Goal: Task Accomplishment & Management: Use online tool/utility

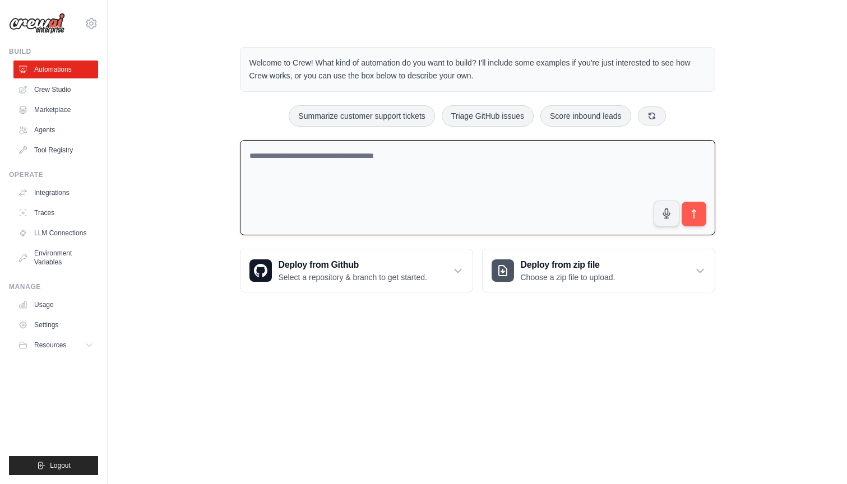
click at [313, 189] on textarea at bounding box center [477, 188] width 475 height 96
paste textarea "**********"
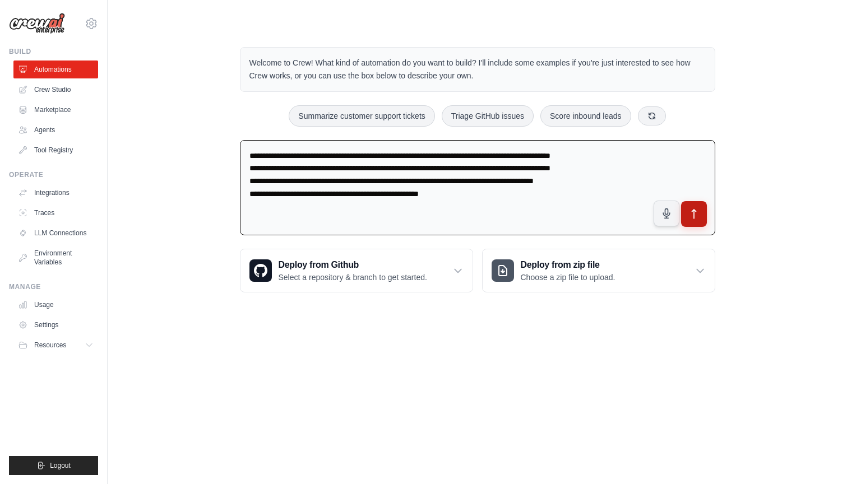
type textarea "**********"
click at [698, 211] on icon "submit" at bounding box center [694, 214] width 12 height 12
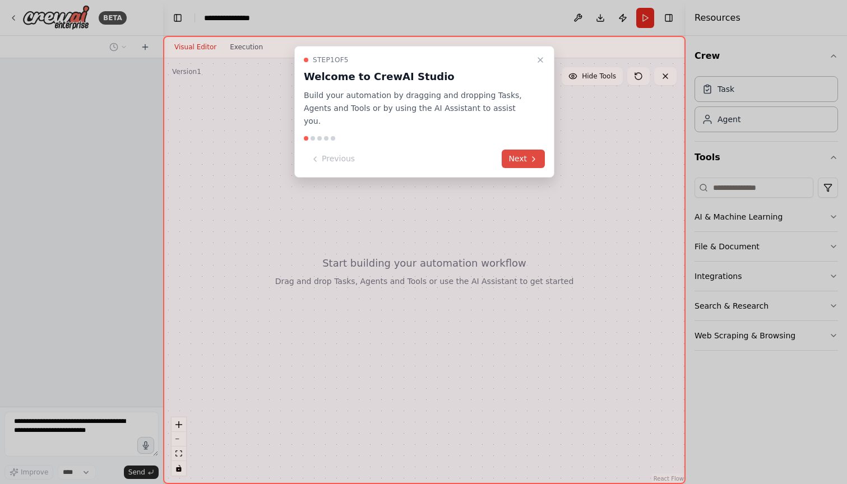
click at [516, 150] on button "Next" at bounding box center [523, 159] width 43 height 18
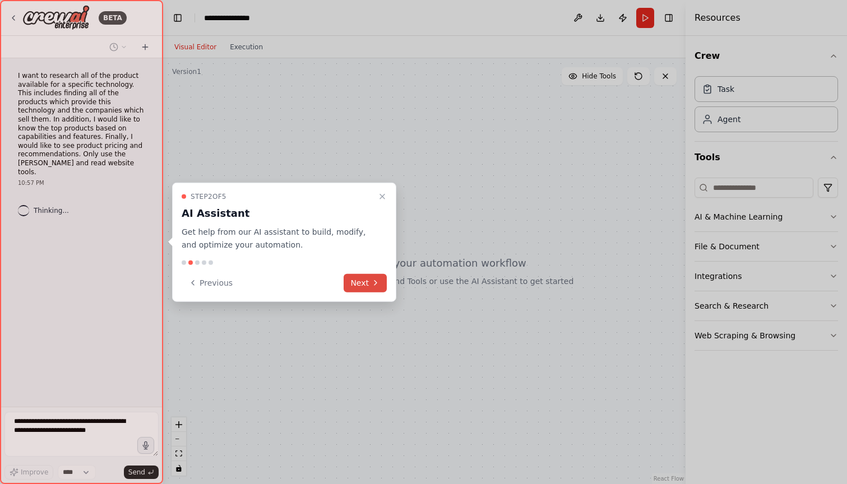
click at [360, 286] on button "Next" at bounding box center [365, 282] width 43 height 18
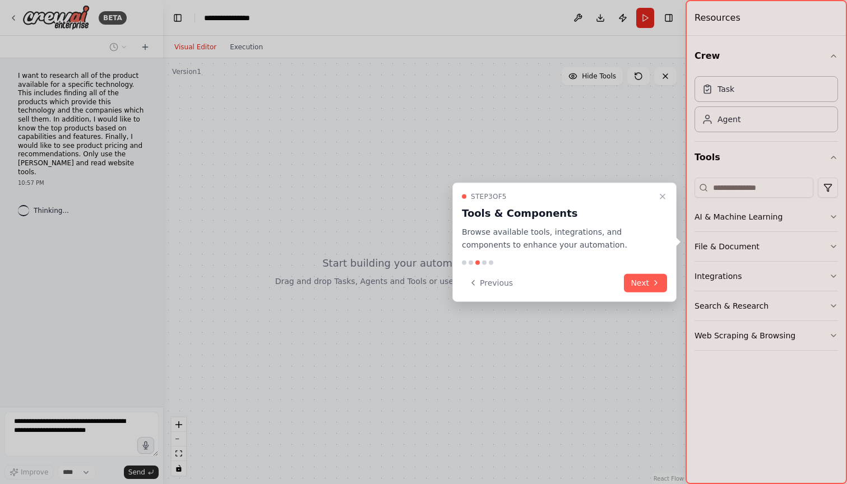
click at [650, 270] on div "Step 3 of 5 Tools & Components Browse available tools, integrations, and compon…" at bounding box center [564, 242] width 224 height 119
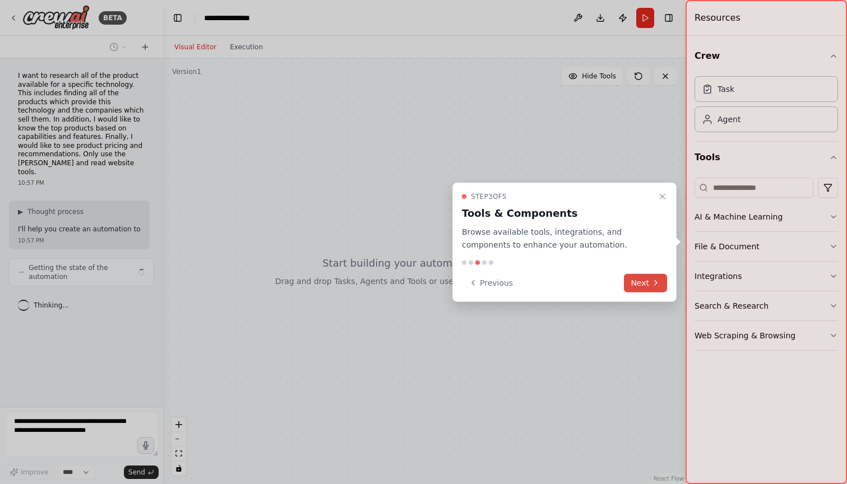
click at [650, 278] on button "Next" at bounding box center [645, 282] width 43 height 18
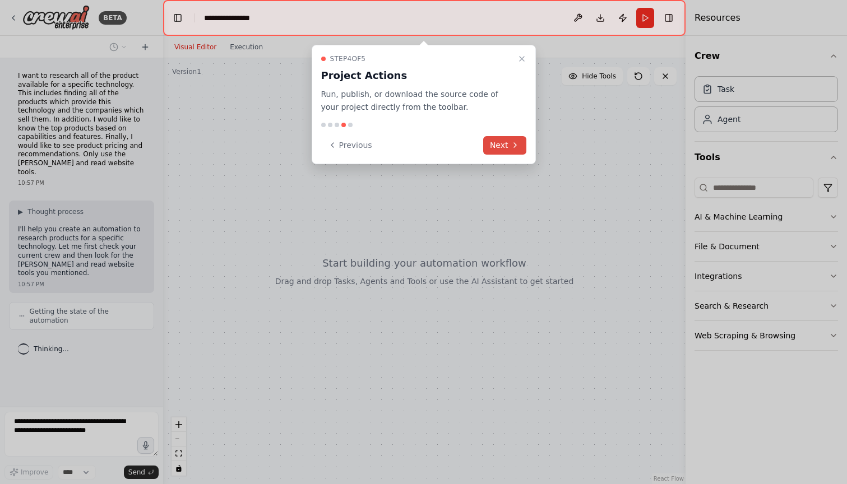
click at [511, 142] on icon at bounding box center [515, 145] width 9 height 9
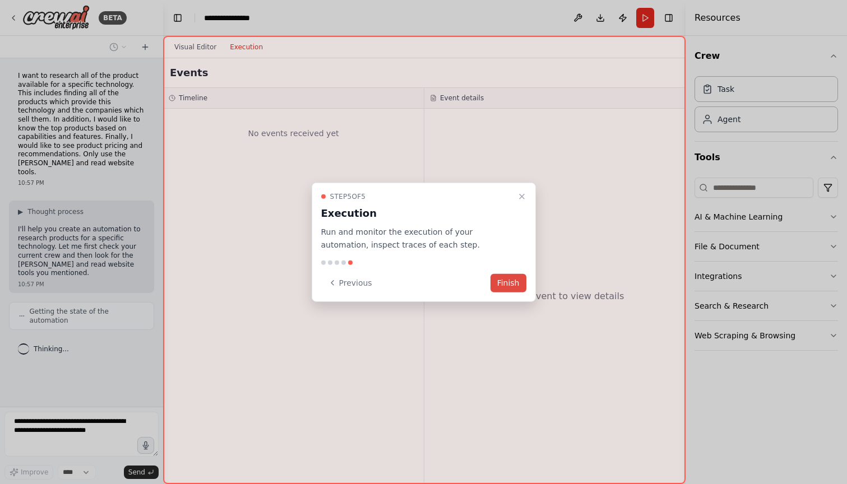
click at [501, 281] on button "Finish" at bounding box center [508, 282] width 36 height 18
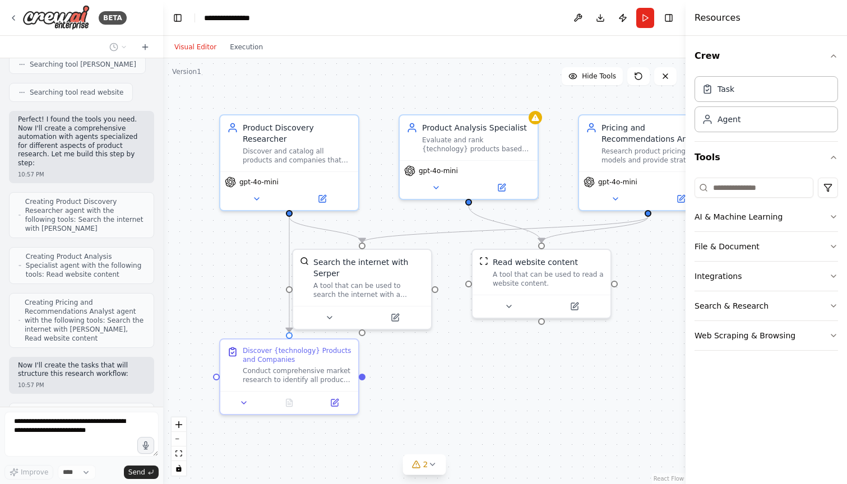
scroll to position [393, 0]
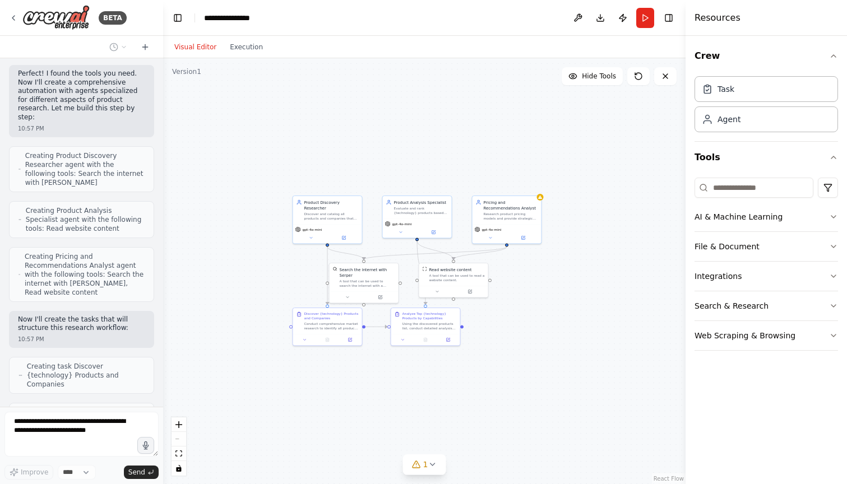
drag, startPoint x: 604, startPoint y: 378, endPoint x: 485, endPoint y: 327, distance: 129.6
click at [485, 327] on div ".deletable-edge-delete-btn { width: 20px; height: 20px; border: 0px solid #ffff…" at bounding box center [424, 271] width 522 height 426
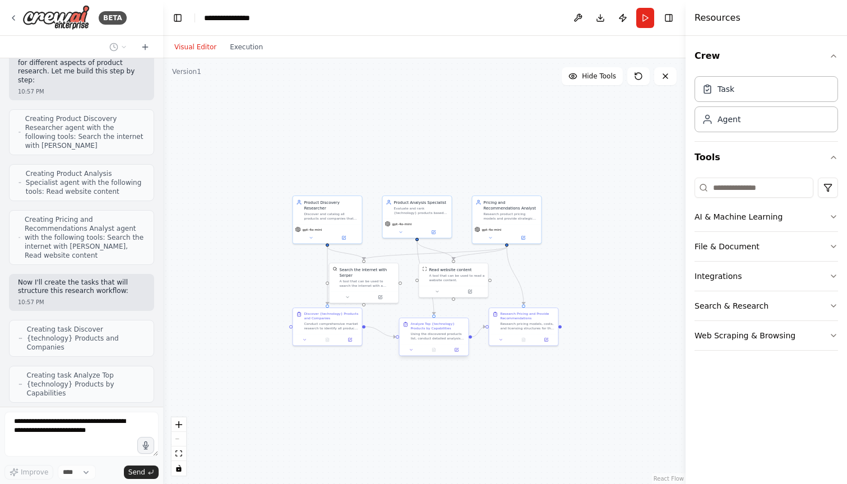
drag, startPoint x: 439, startPoint y: 325, endPoint x: 449, endPoint y: 338, distance: 16.7
click at [449, 338] on div "Using the discovered products list, conduct detailed analysis of the leading {t…" at bounding box center [438, 336] width 54 height 9
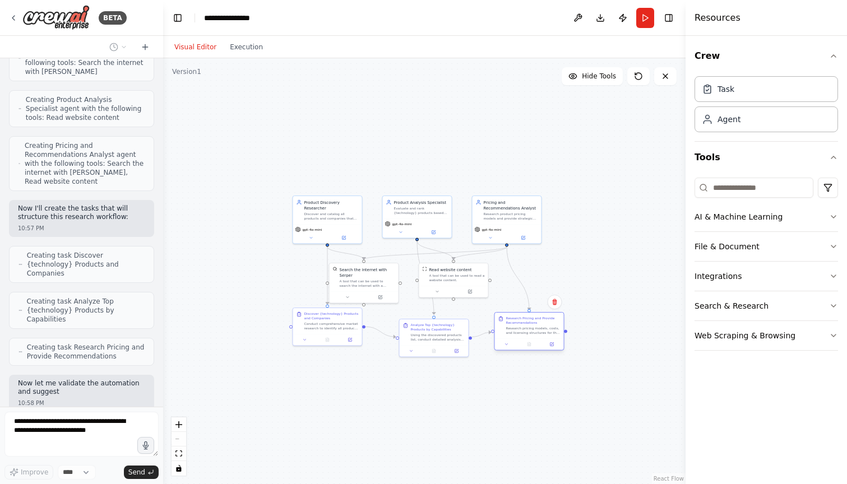
scroll to position [513, 0]
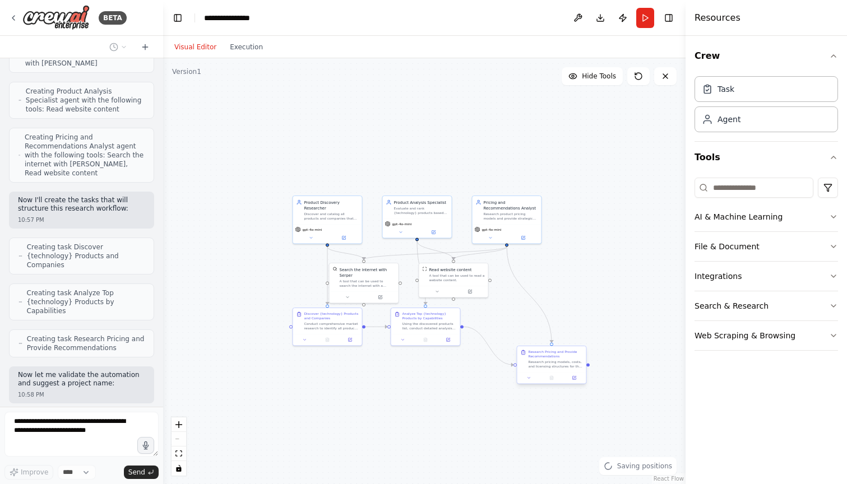
drag, startPoint x: 514, startPoint y: 335, endPoint x: 541, endPoint y: 373, distance: 46.6
click at [541, 373] on div at bounding box center [551, 378] width 69 height 12
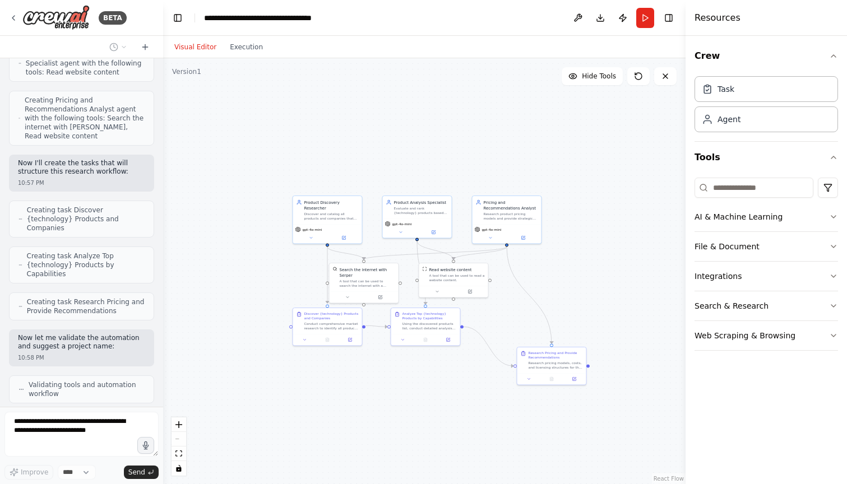
drag, startPoint x: 349, startPoint y: 326, endPoint x: 304, endPoint y: 379, distance: 68.8
click at [304, 331] on div "Conduct comprehensive market research to identify all products and companies th…" at bounding box center [331, 326] width 54 height 9
drag, startPoint x: 431, startPoint y: 332, endPoint x: 431, endPoint y: 382, distance: 49.9
click at [431, 382] on div "Analyze Top {technology} Products by Capabilities Using the discovered products…" at bounding box center [428, 371] width 69 height 26
drag, startPoint x: 451, startPoint y: 279, endPoint x: 467, endPoint y: 300, distance: 26.5
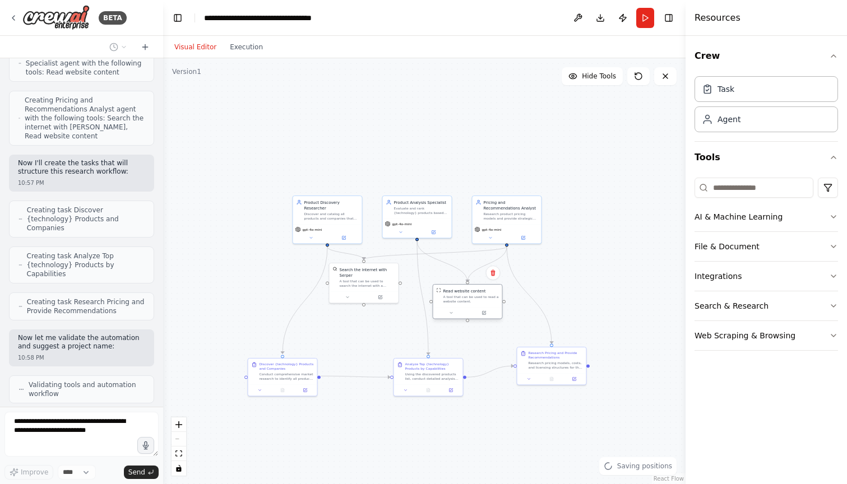
click at [467, 300] on div "A tool that can be used to read a website content." at bounding box center [470, 299] width 55 height 9
drag, startPoint x: 367, startPoint y: 289, endPoint x: 361, endPoint y: 311, distance: 22.6
click at [361, 311] on div "Search the internet with Serper A tool that can be used to search the internet …" at bounding box center [361, 299] width 69 height 28
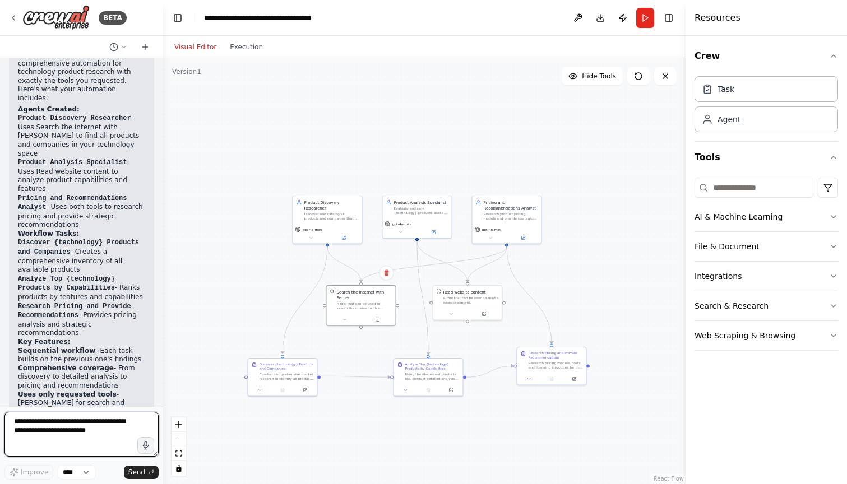
scroll to position [962, 0]
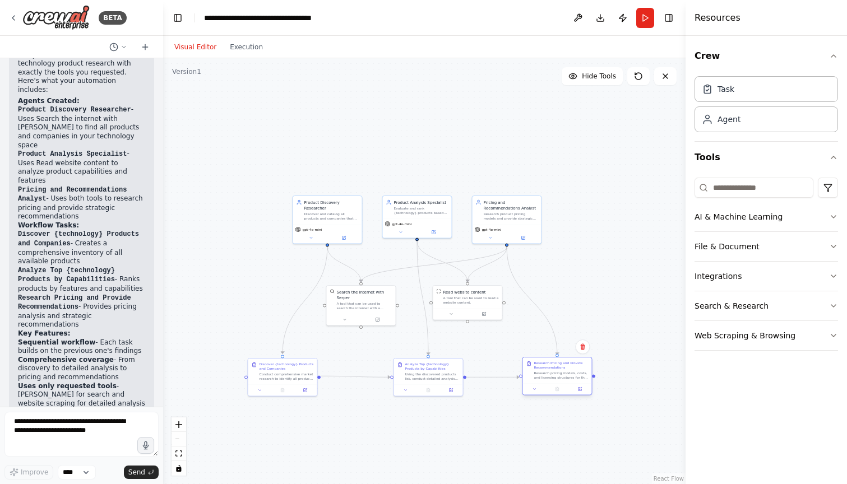
drag, startPoint x: 571, startPoint y: 359, endPoint x: 576, endPoint y: 370, distance: 12.3
click at [576, 370] on div "Research Pricing and Provide Recommendations Research pricing models, costs, an…" at bounding box center [561, 370] width 54 height 19
click at [644, 10] on button "Run" at bounding box center [645, 18] width 18 height 20
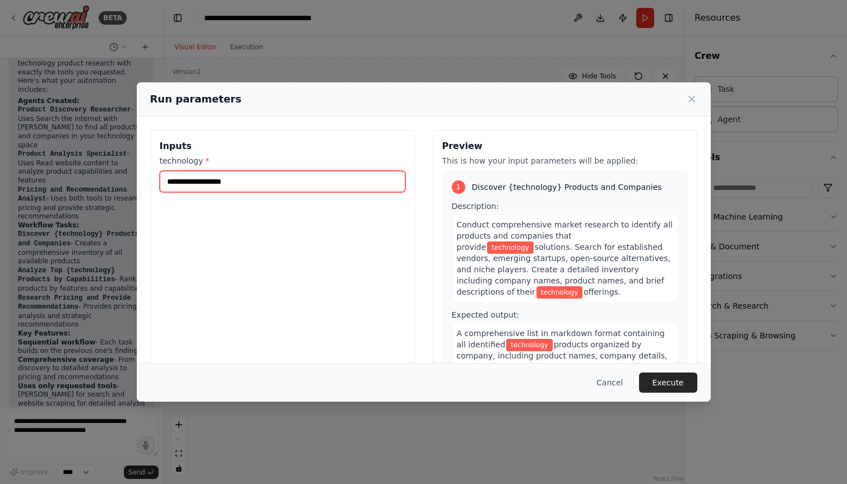
click at [342, 185] on input "technology *" at bounding box center [282, 181] width 245 height 21
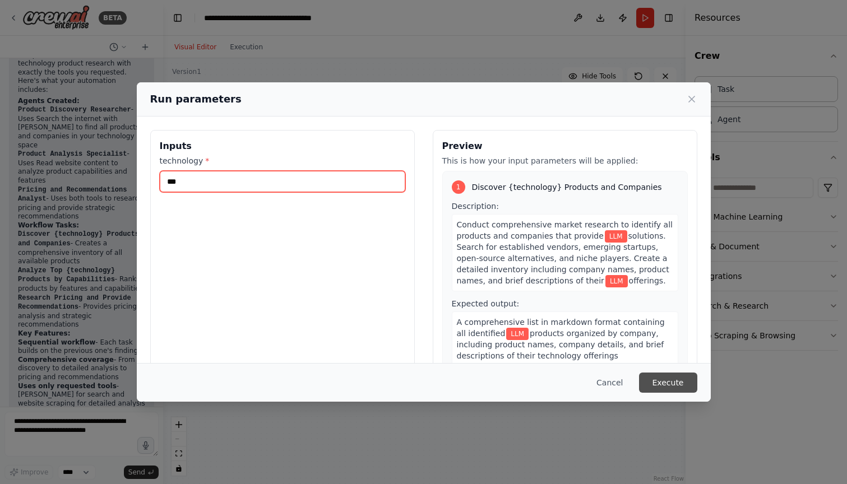
type input "***"
click at [679, 378] on button "Execute" at bounding box center [668, 383] width 58 height 20
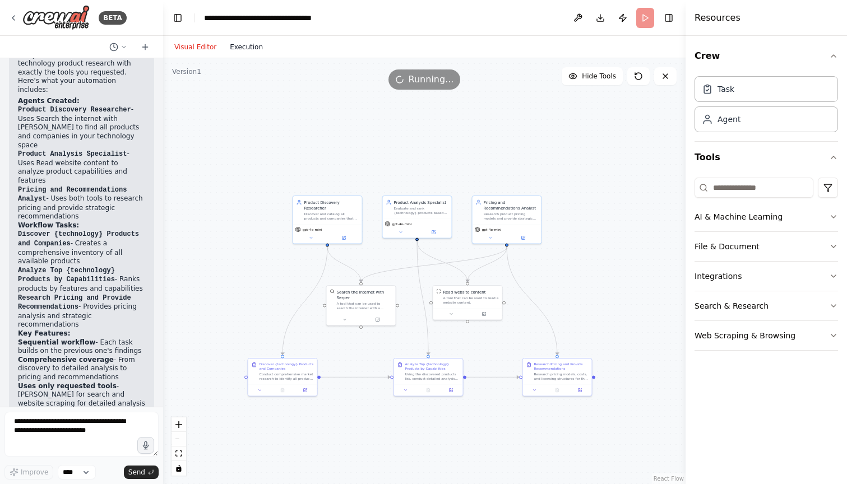
click at [251, 44] on button "Execution" at bounding box center [246, 46] width 47 height 13
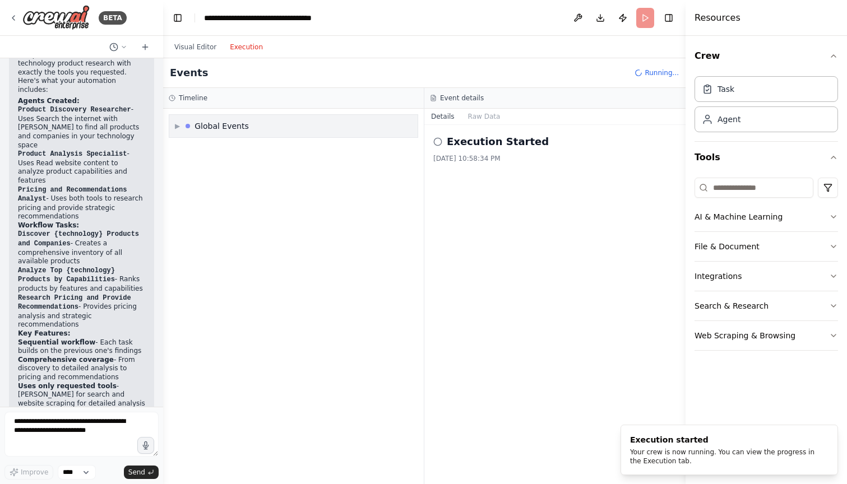
click at [178, 127] on span "▶" at bounding box center [177, 126] width 5 height 9
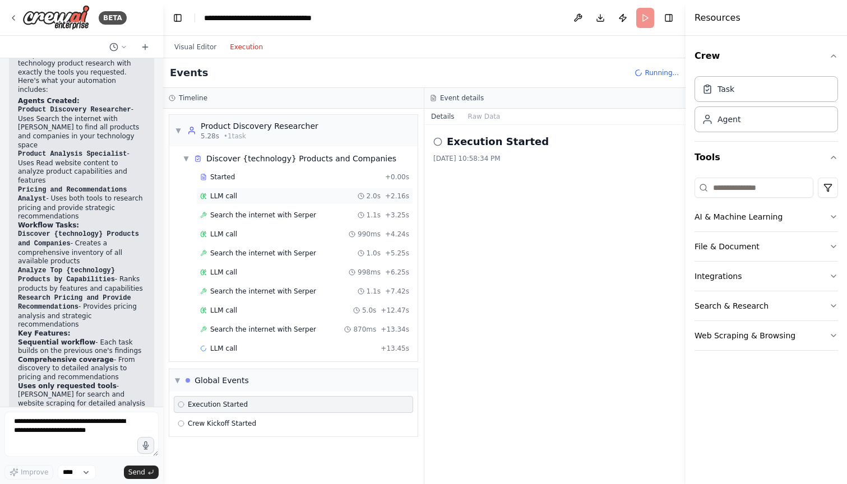
click at [244, 196] on div "LLM call 2.0s + 2.16s" at bounding box center [304, 196] width 209 height 9
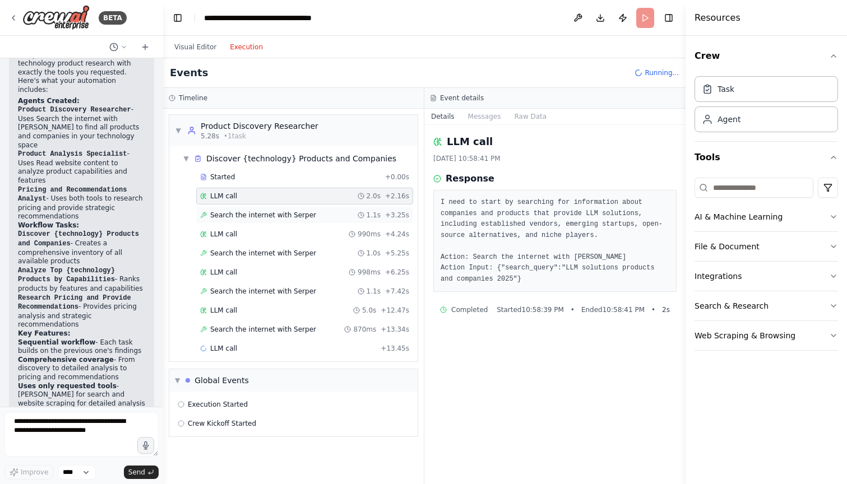
click at [275, 214] on span "Search the internet with Serper" at bounding box center [263, 215] width 106 height 9
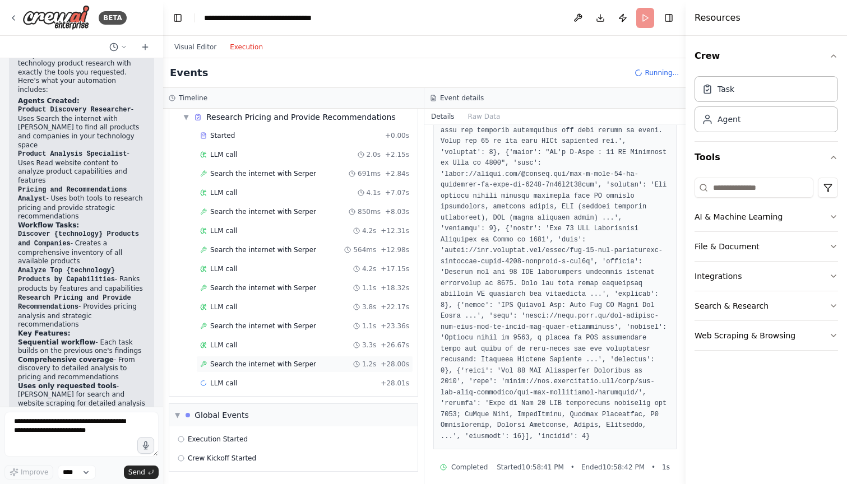
scroll to position [0, 0]
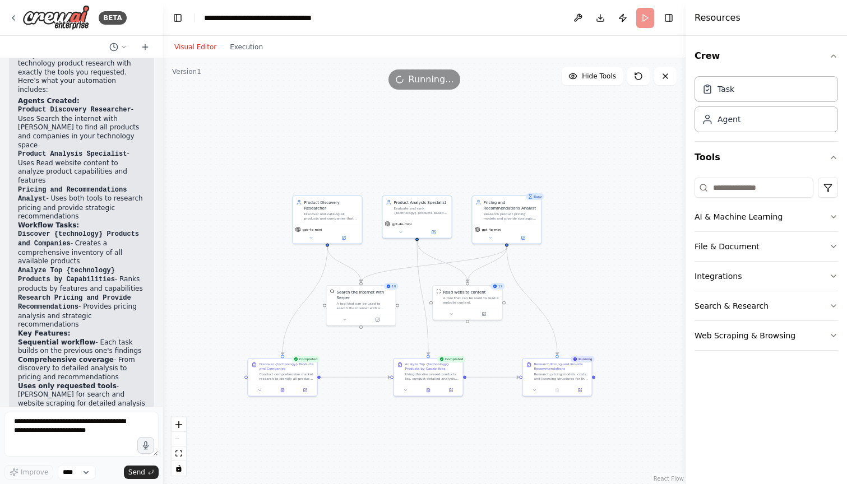
click at [211, 45] on button "Visual Editor" at bounding box center [195, 46] width 55 height 13
click at [245, 46] on button "Execution" at bounding box center [246, 46] width 47 height 13
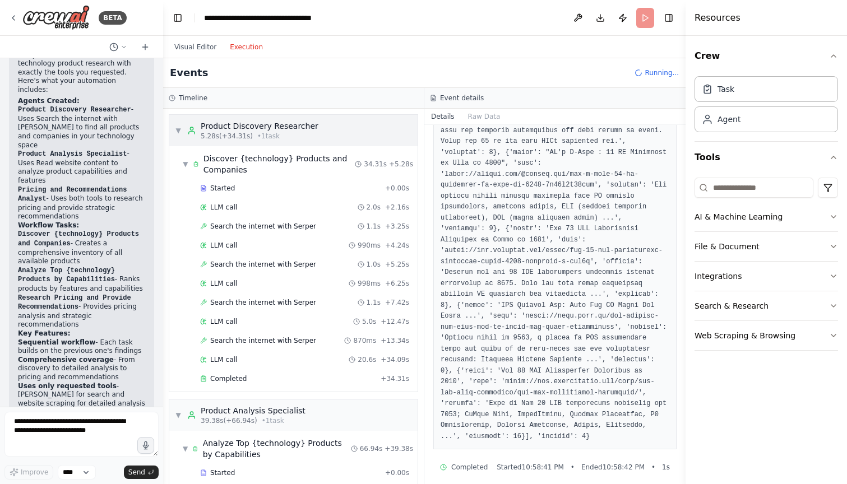
click at [182, 127] on div "▼ Product Discovery Researcher 5.28s (+34.31s) • 1 task" at bounding box center [246, 130] width 143 height 20
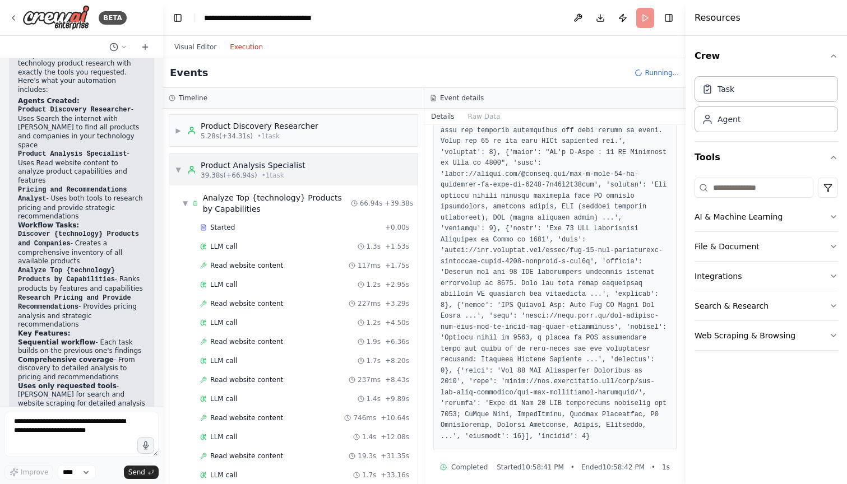
click at [175, 170] on span "▼" at bounding box center [178, 169] width 7 height 9
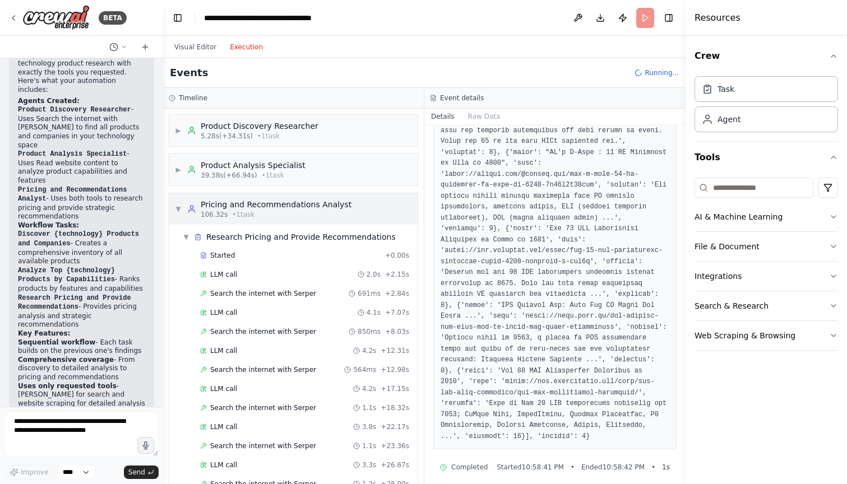
click at [178, 202] on div "▼ Pricing and Recommendations Analyst 106.32s • 1 task" at bounding box center [263, 209] width 177 height 20
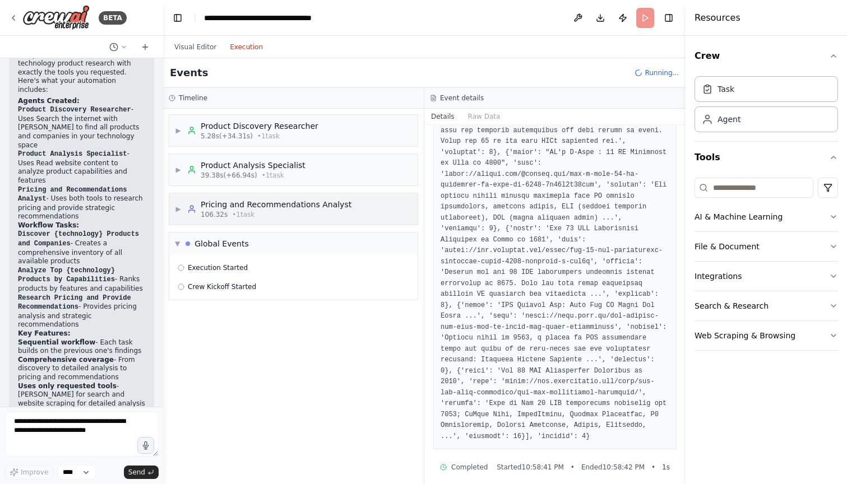
click at [178, 202] on div "▶ Pricing and Recommendations Analyst 106.32s • 1 task" at bounding box center [263, 209] width 177 height 20
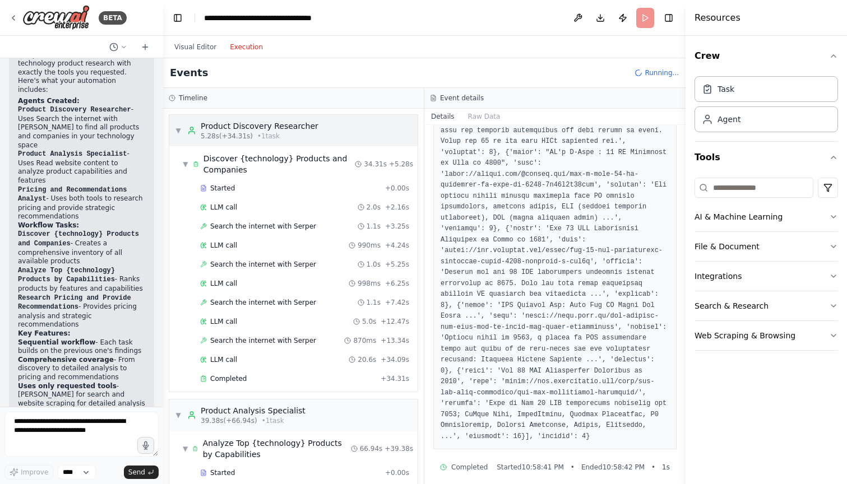
click at [181, 136] on div "▼ Product Discovery Researcher 5.28s (+34.31s) • 1 task" at bounding box center [246, 130] width 143 height 20
click at [177, 125] on div "▼ Product Discovery Researcher 5.28s (+34.31s) • 1 task" at bounding box center [246, 130] width 143 height 20
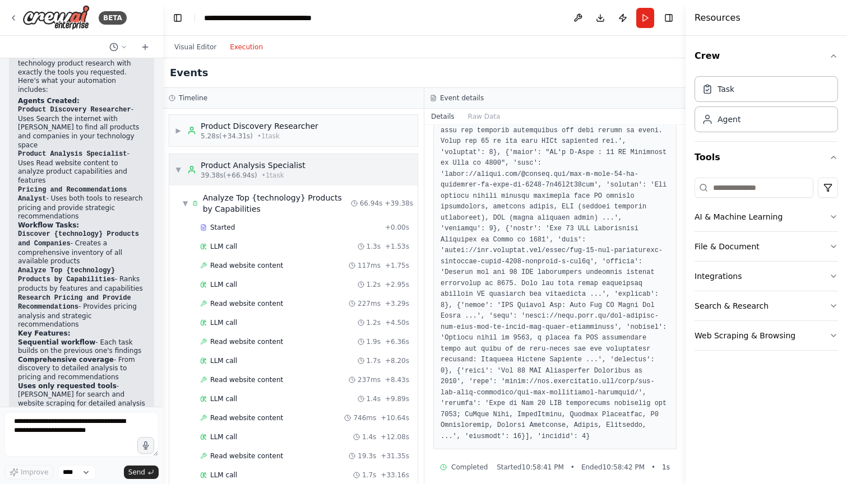
click at [176, 171] on span "▼" at bounding box center [178, 169] width 7 height 9
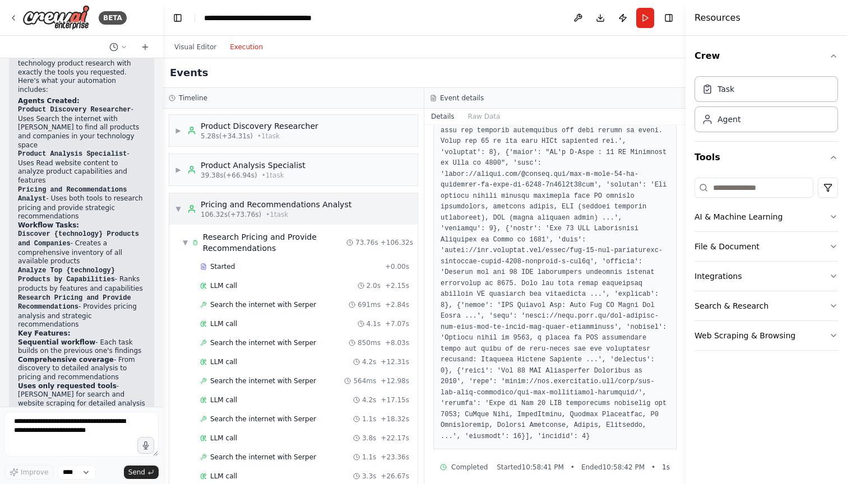
click at [176, 201] on div "▼ Pricing and Recommendations Analyst 106.32s (+73.76s) • 1 task" at bounding box center [263, 209] width 177 height 20
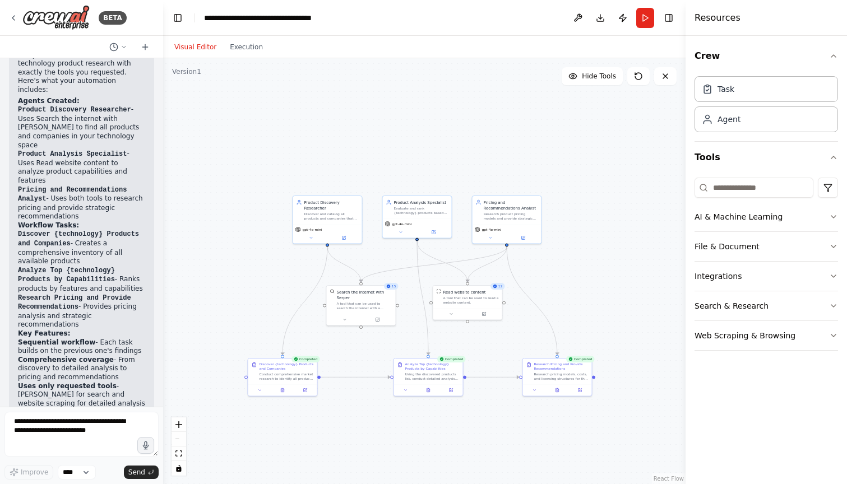
click at [201, 46] on button "Visual Editor" at bounding box center [195, 46] width 55 height 13
click at [628, 22] on button "Publish" at bounding box center [623, 18] width 18 height 20
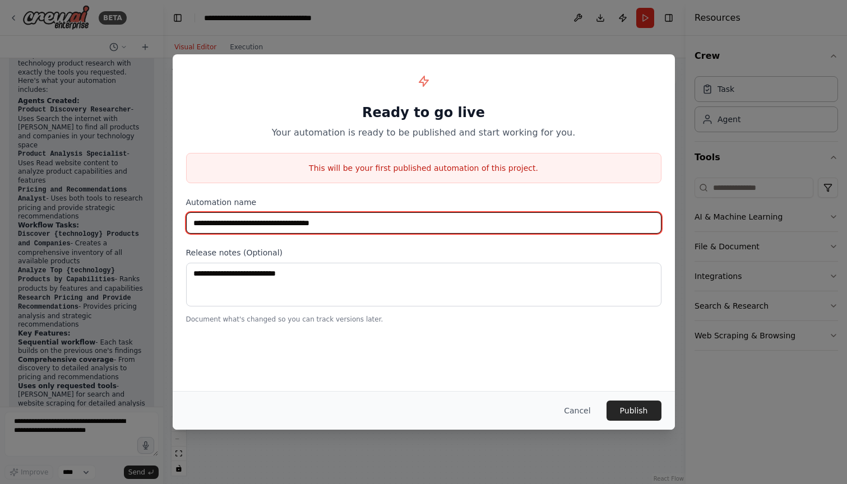
click at [388, 226] on input "**********" at bounding box center [423, 222] width 475 height 21
type input "**********"
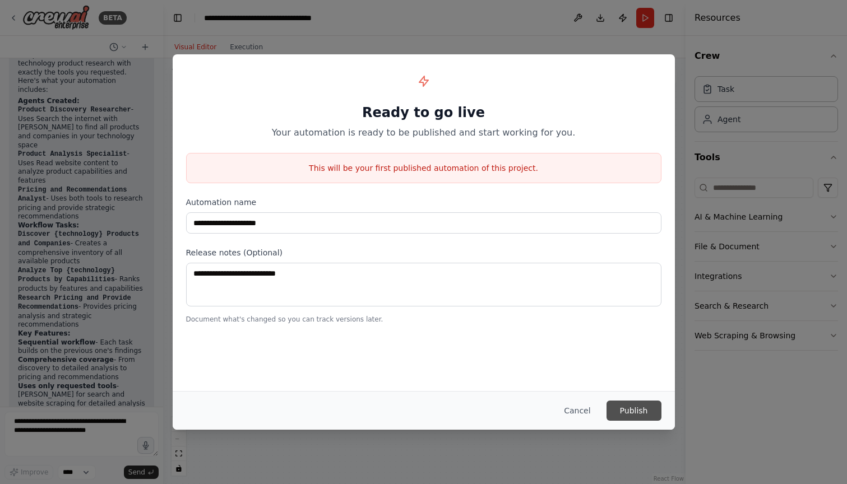
click at [626, 406] on button "Publish" at bounding box center [633, 411] width 55 height 20
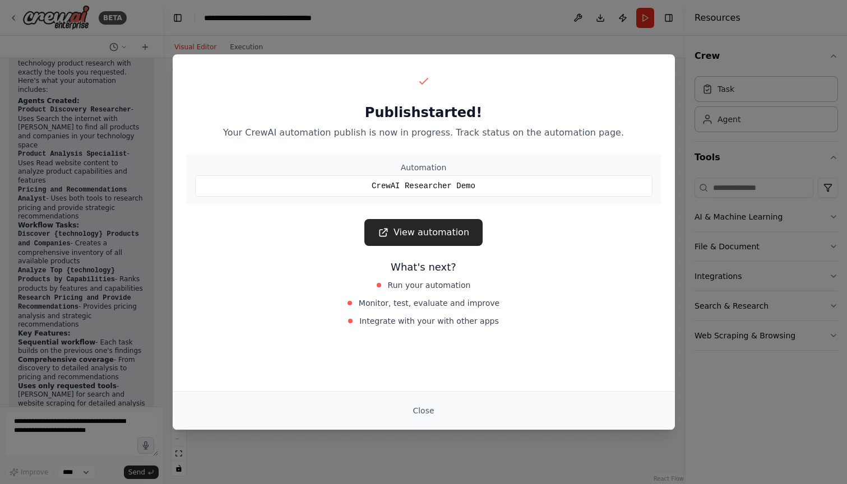
click at [409, 242] on link "View automation" at bounding box center [423, 232] width 118 height 27
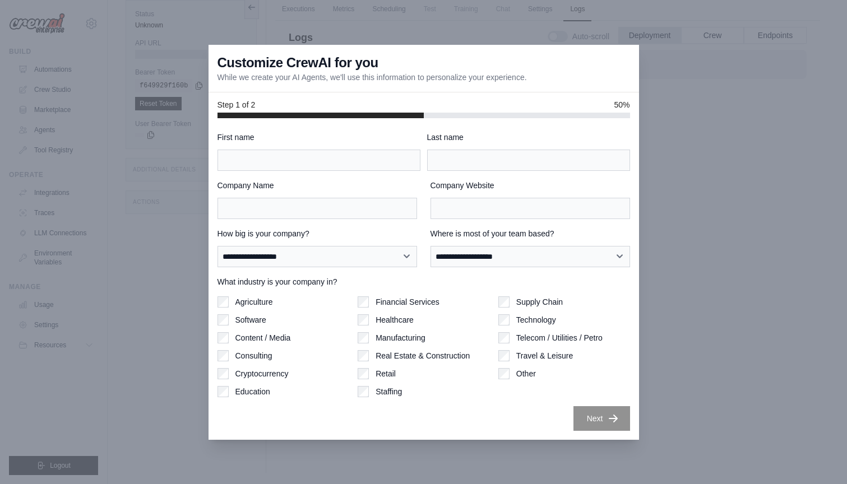
click at [741, 200] on div at bounding box center [423, 242] width 847 height 484
type input "*"
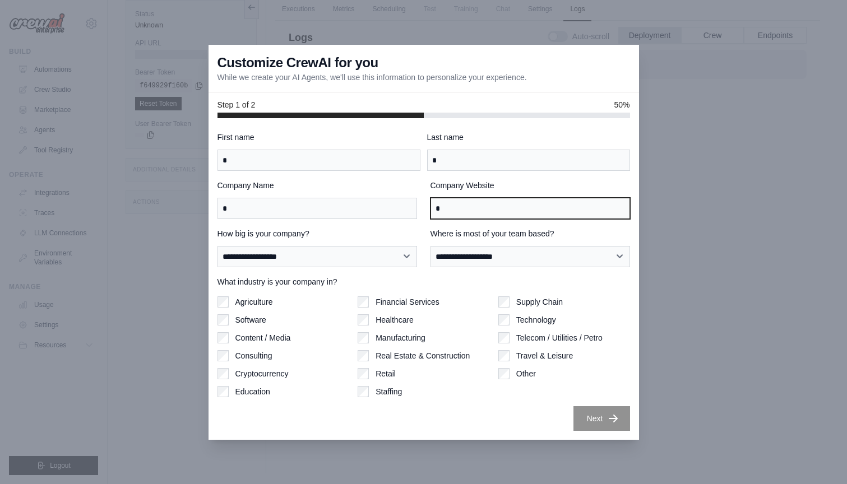
type input "*"
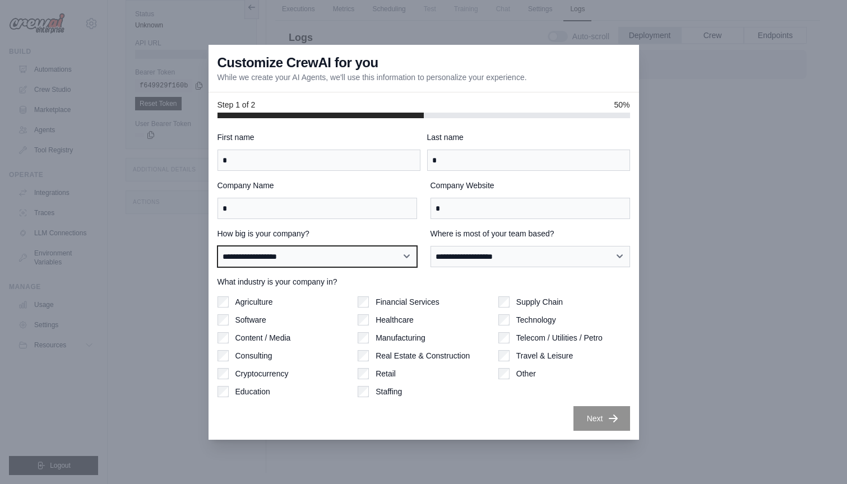
select select "**********"
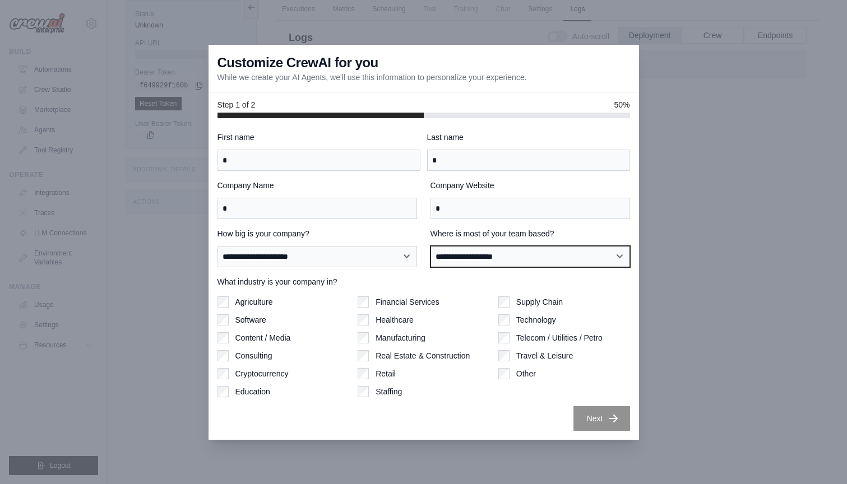
select select "**********"
click at [259, 302] on label "Agriculture" at bounding box center [254, 301] width 38 height 11
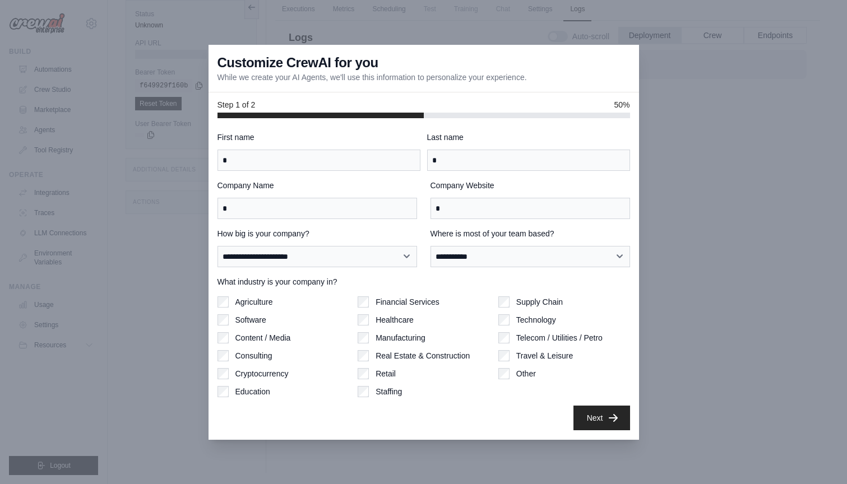
click at [618, 423] on icon "button" at bounding box center [612, 417] width 11 height 11
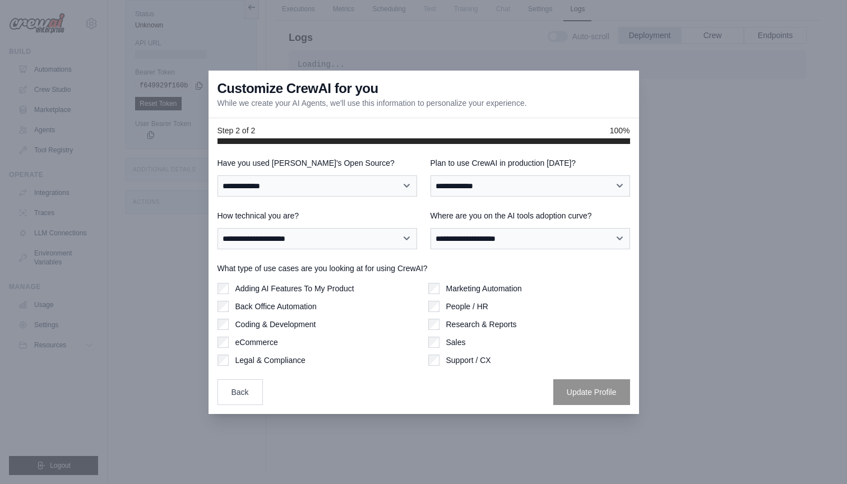
click at [389, 197] on div "**********" at bounding box center [423, 281] width 412 height 248
select select "**"
select select "****"
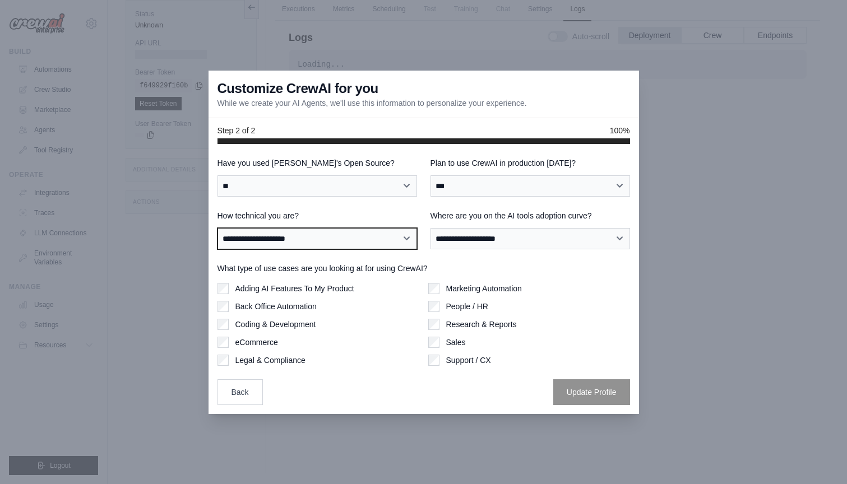
select select "**********"
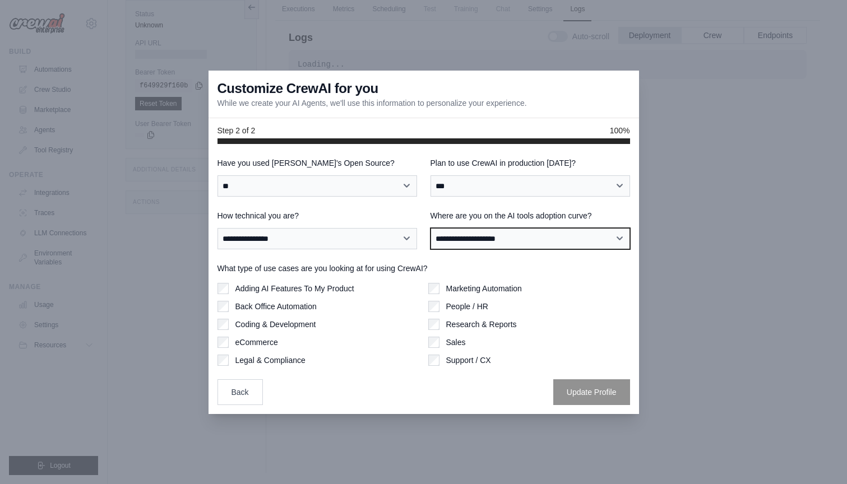
select select "**********"
click at [331, 294] on div "Adding AI Features To My Product Back Office Automation Coding & Development eC…" at bounding box center [318, 324] width 202 height 83
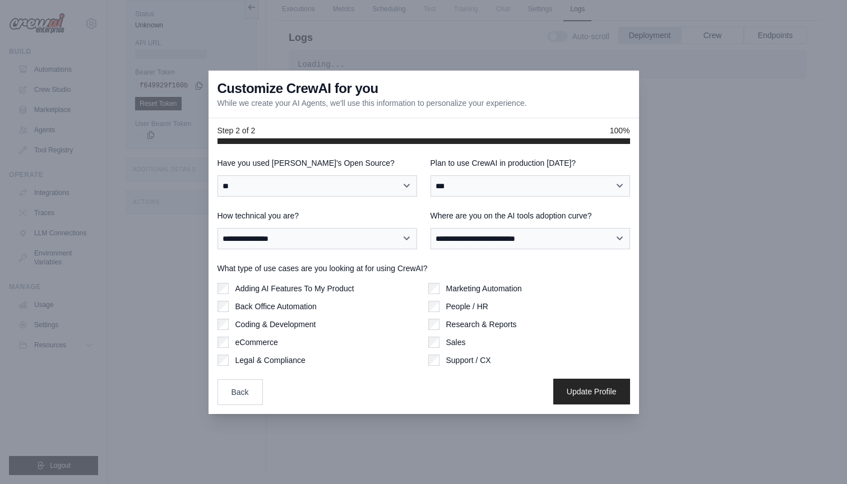
click at [600, 388] on button "Update Profile" at bounding box center [591, 392] width 77 height 26
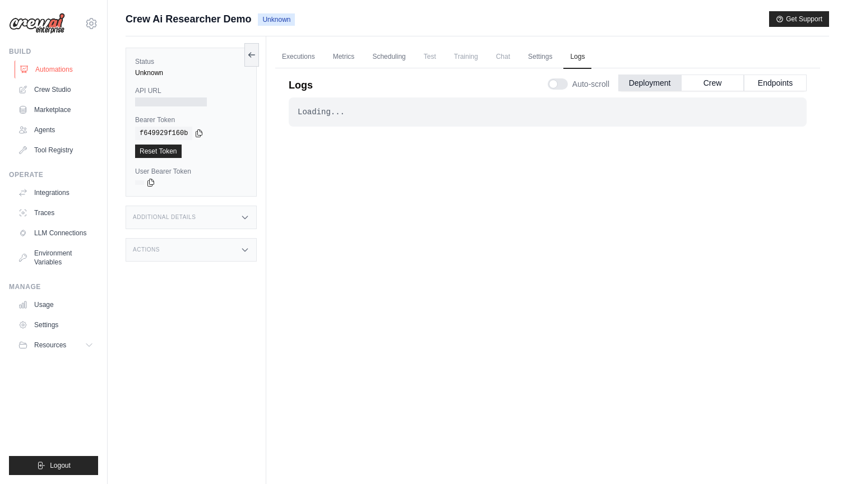
click at [73, 76] on link "Automations" at bounding box center [57, 70] width 85 height 18
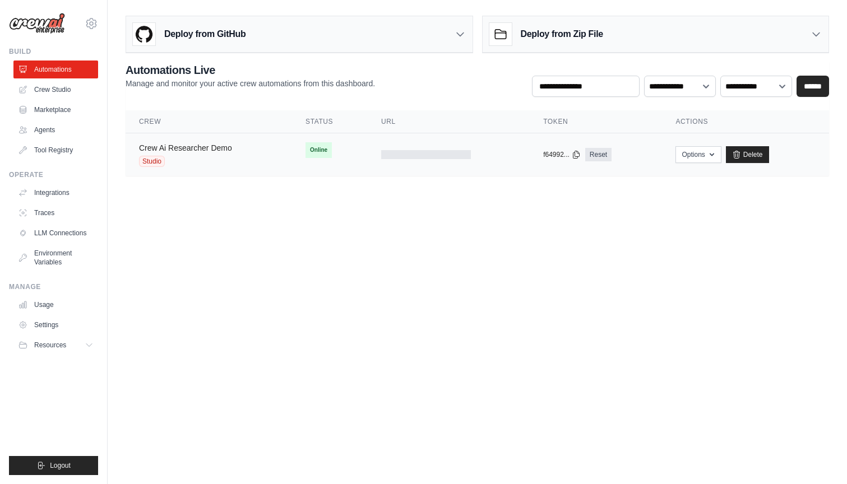
click at [205, 151] on link "Crew Ai Researcher Demo" at bounding box center [185, 147] width 93 height 9
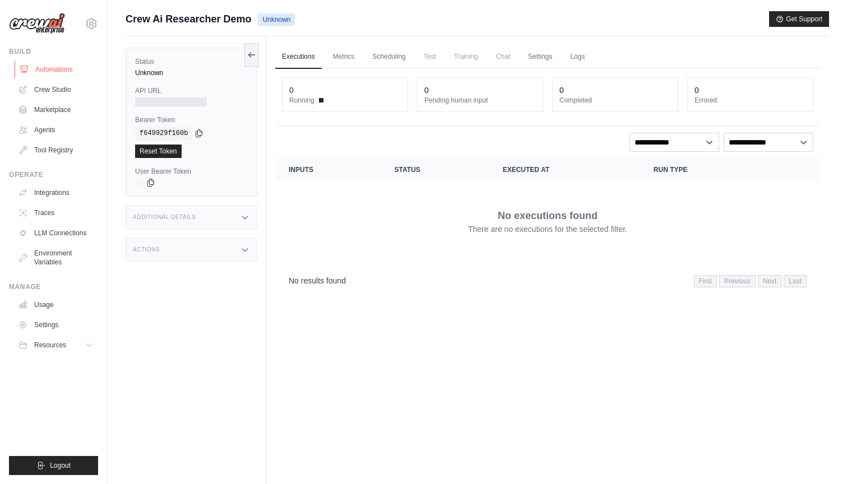
click at [60, 70] on link "Automations" at bounding box center [57, 70] width 85 height 18
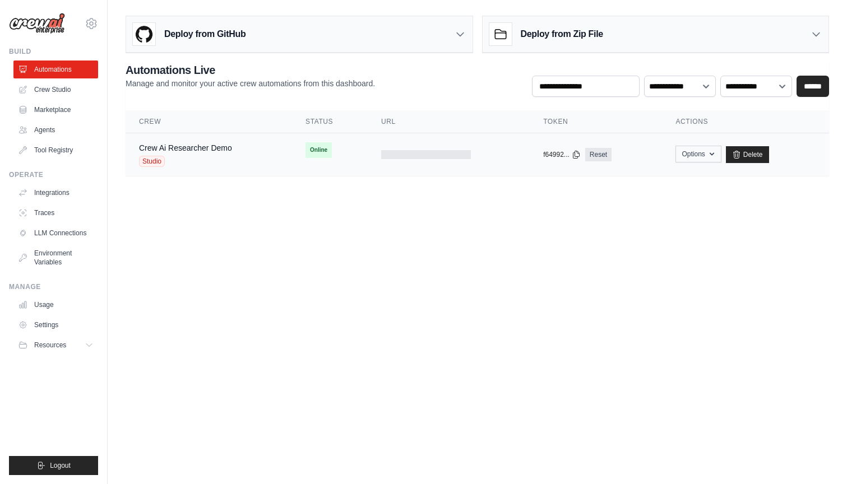
click at [685, 152] on button "Options" at bounding box center [697, 154] width 45 height 17
click at [469, 235] on body "ayansh.a.joshi@gmail.com Settings Build Automations Crew Studio" at bounding box center [423, 242] width 847 height 484
click at [179, 147] on link "Crew Ai Researcher Demo" at bounding box center [185, 147] width 93 height 9
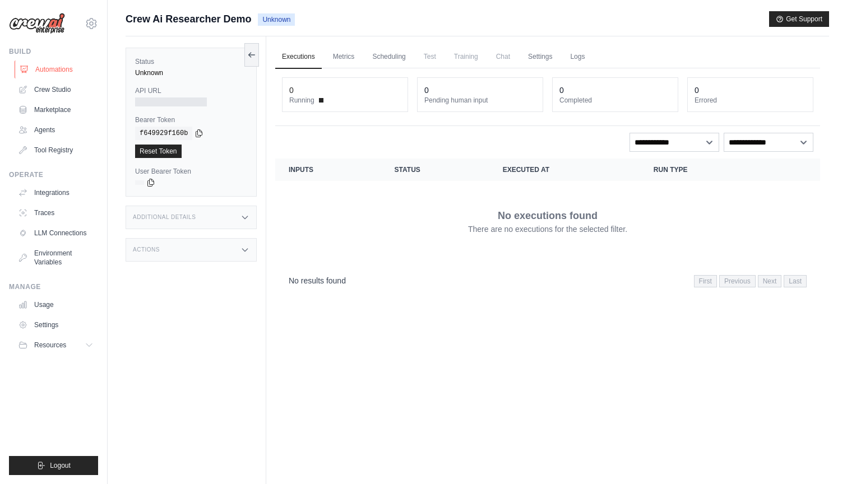
click at [75, 76] on link "Automations" at bounding box center [57, 70] width 85 height 18
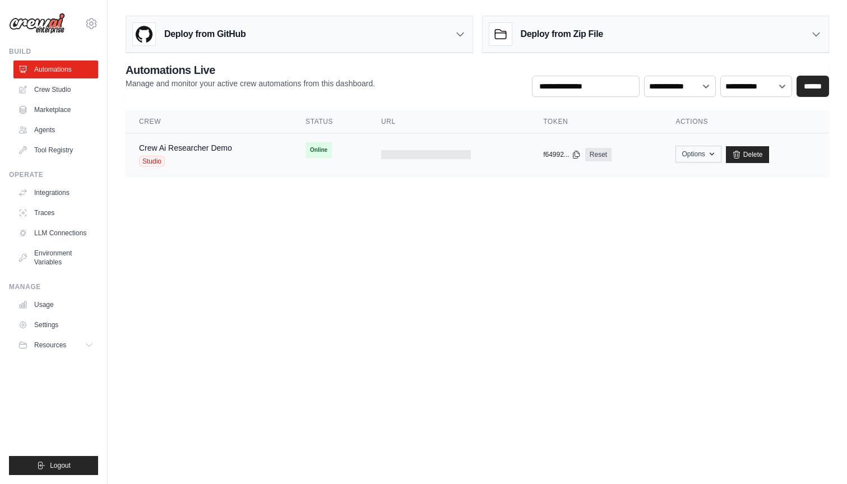
click at [698, 146] on button "Options" at bounding box center [697, 154] width 45 height 17
click at [453, 238] on body "ayansh.a.joshi@gmail.com Settings Build Automations Crew Studio" at bounding box center [423, 242] width 847 height 484
click at [225, 145] on link "Crew Ai Researcher Demo" at bounding box center [185, 147] width 93 height 9
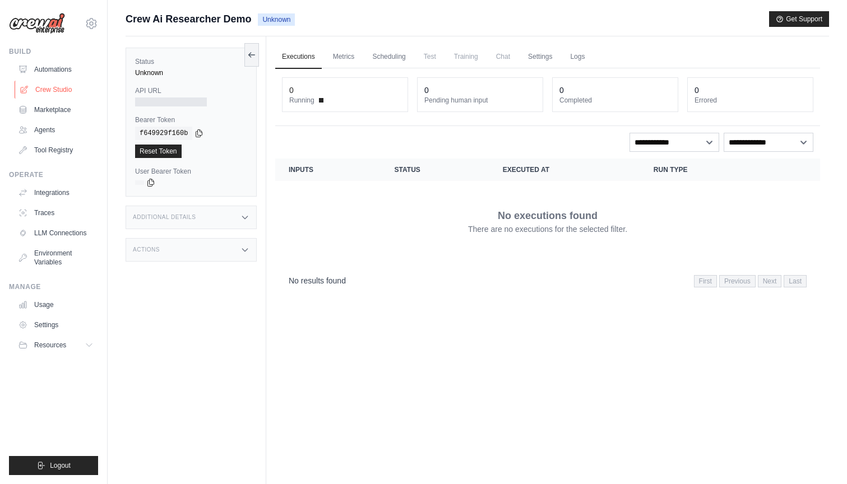
click at [74, 90] on link "Crew Studio" at bounding box center [57, 90] width 85 height 18
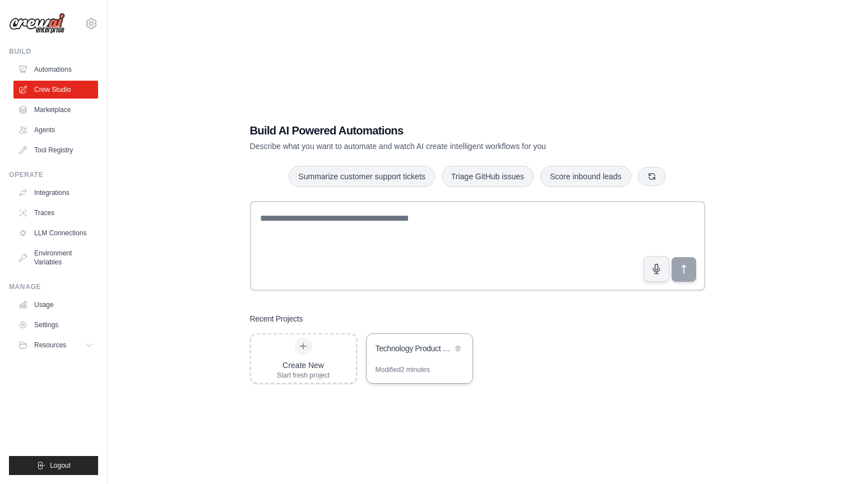
click at [418, 353] on div "Technology Product Research Automation" at bounding box center [413, 348] width 77 height 11
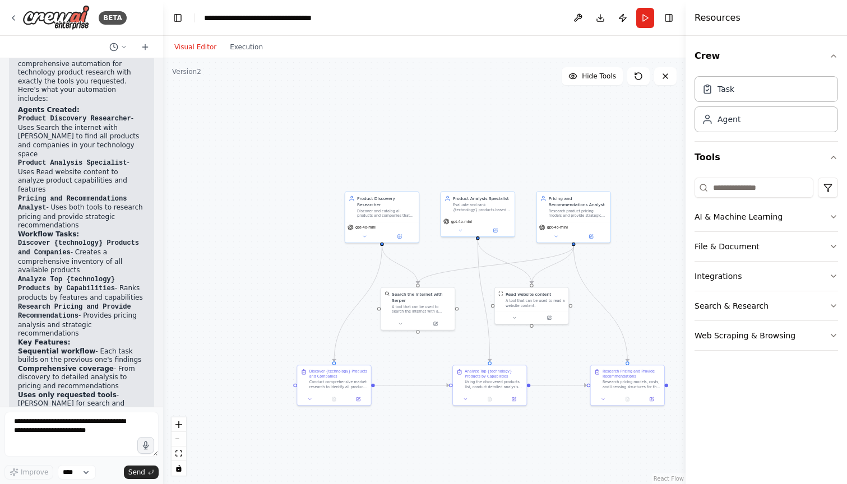
scroll to position [962, 0]
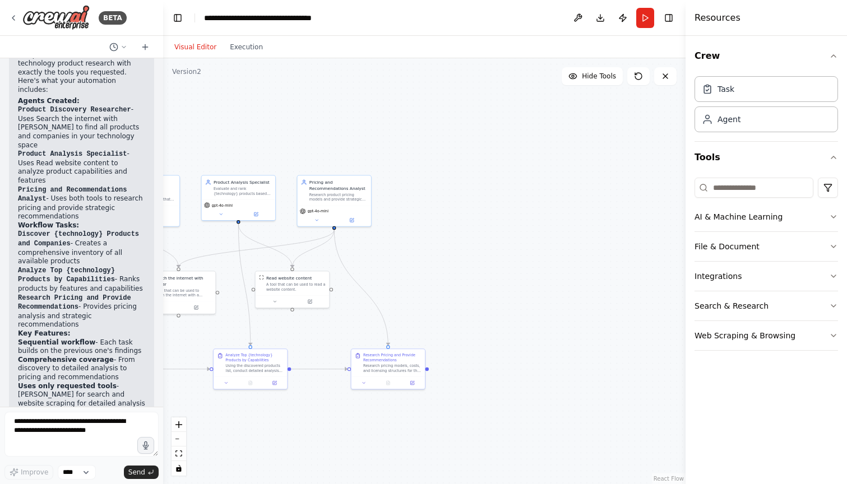
drag, startPoint x: 663, startPoint y: 308, endPoint x: 424, endPoint y: 292, distance: 239.3
click at [424, 292] on div ".deletable-edge-delete-btn { width: 20px; height: 20px; border: 0px solid #ffff…" at bounding box center [424, 271] width 522 height 426
click at [768, 277] on button "Integrations" at bounding box center [765, 276] width 143 height 29
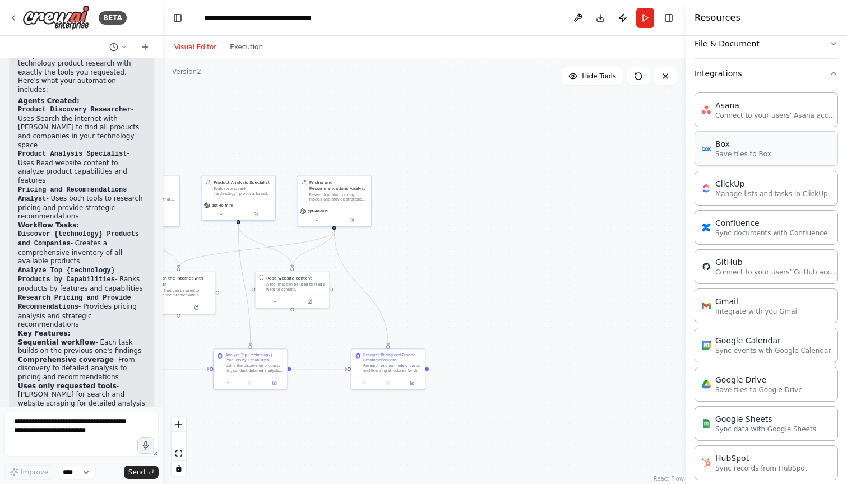
scroll to position [204, 0]
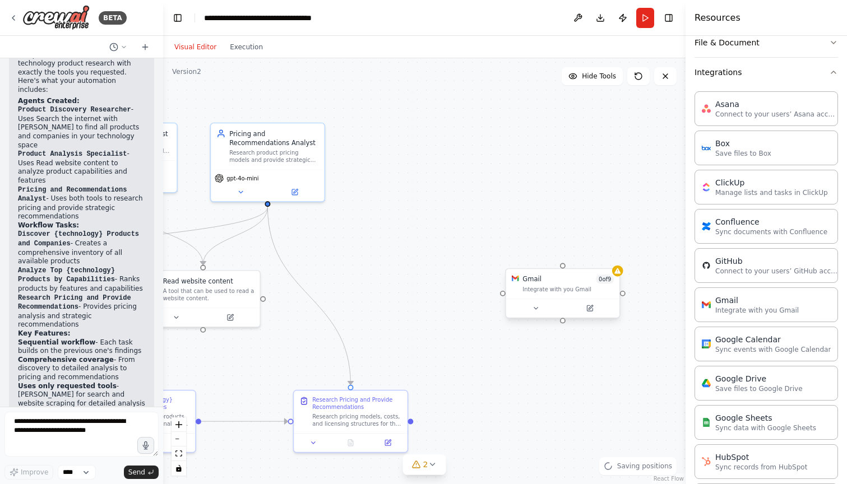
click at [535, 293] on div "Integrate with you Gmail" at bounding box center [567, 289] width 91 height 7
click at [535, 307] on icon at bounding box center [535, 308] width 7 height 7
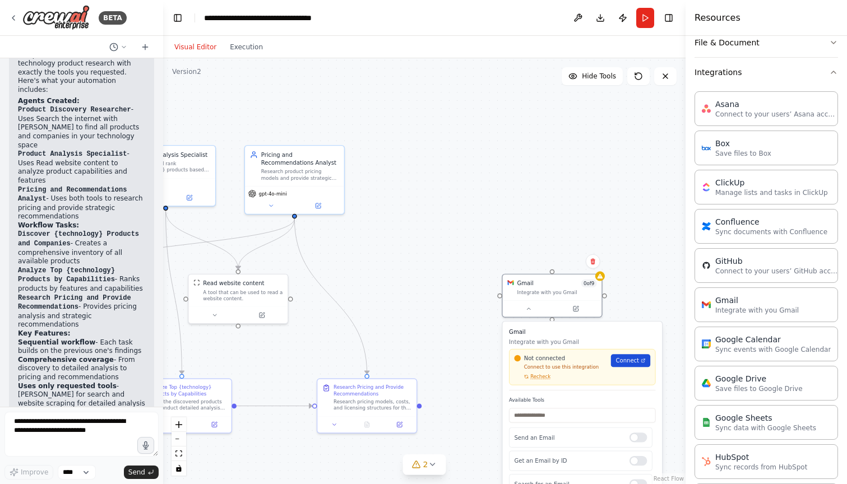
click at [629, 363] on span "Connect" at bounding box center [627, 361] width 24 height 8
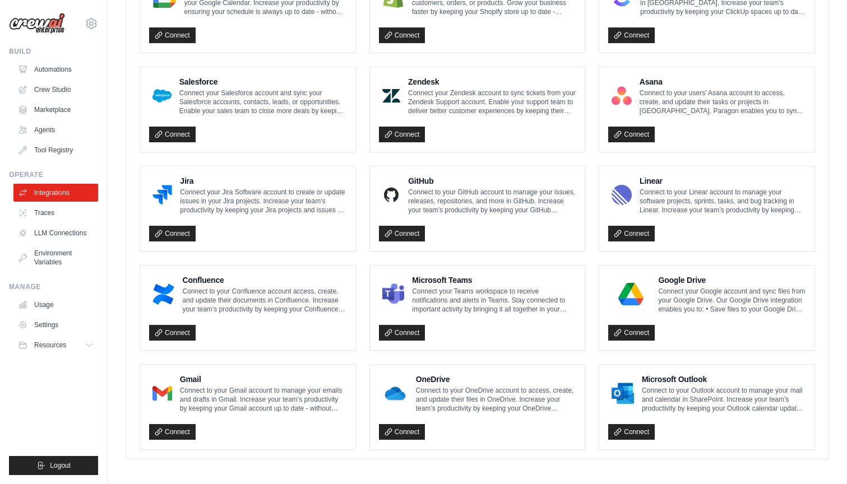
scroll to position [566, 0]
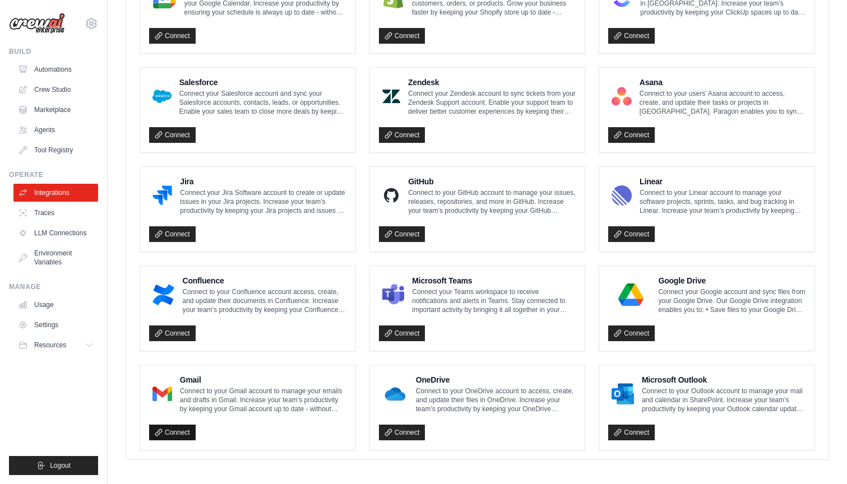
click at [170, 425] on link "Connect" at bounding box center [172, 433] width 47 height 16
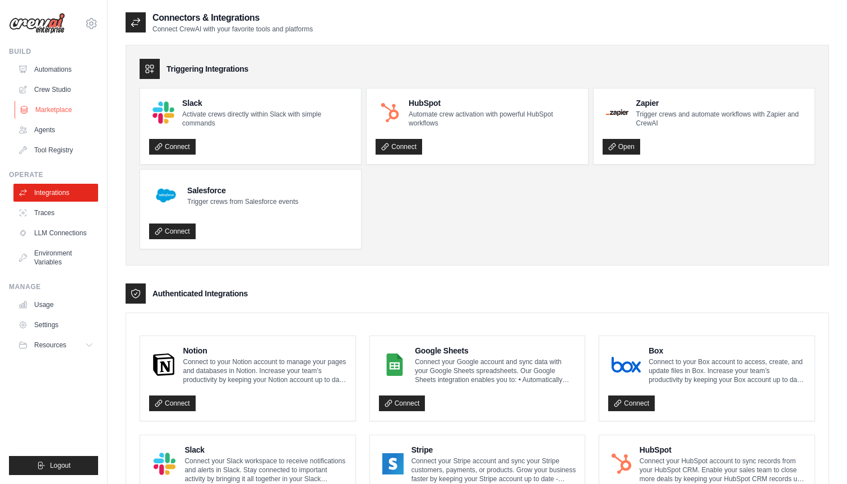
scroll to position [0, 0]
click at [49, 71] on link "Automations" at bounding box center [57, 70] width 85 height 18
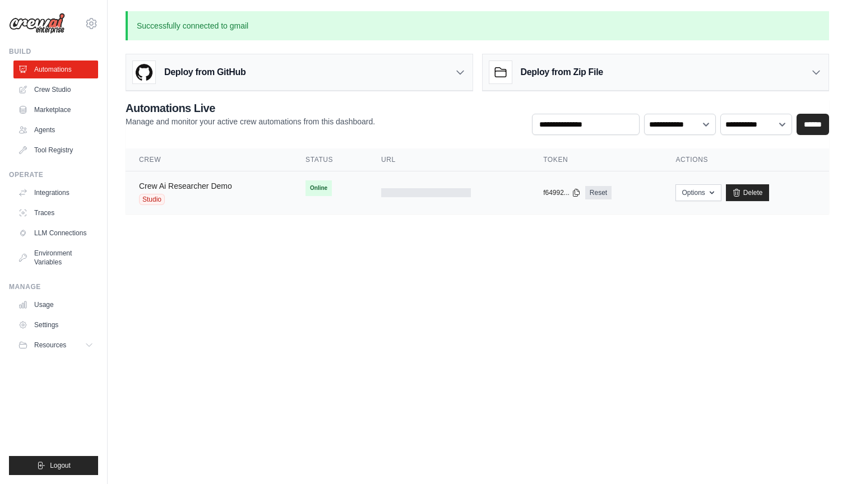
click at [176, 189] on link "Crew Ai Researcher Demo" at bounding box center [185, 186] width 93 height 9
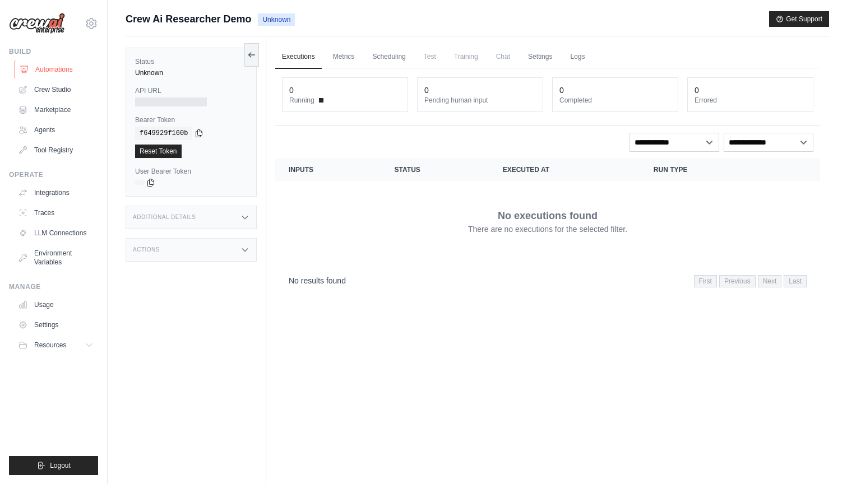
click at [67, 63] on link "Automations" at bounding box center [57, 70] width 85 height 18
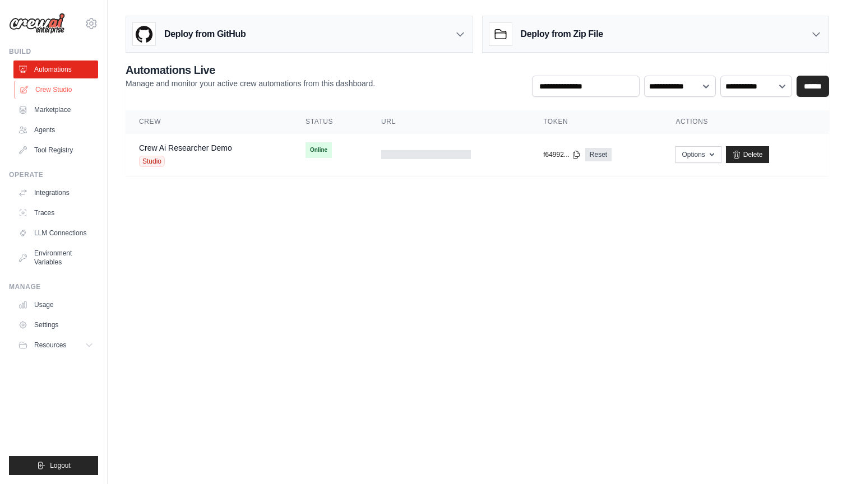
click at [68, 92] on link "Crew Studio" at bounding box center [57, 90] width 85 height 18
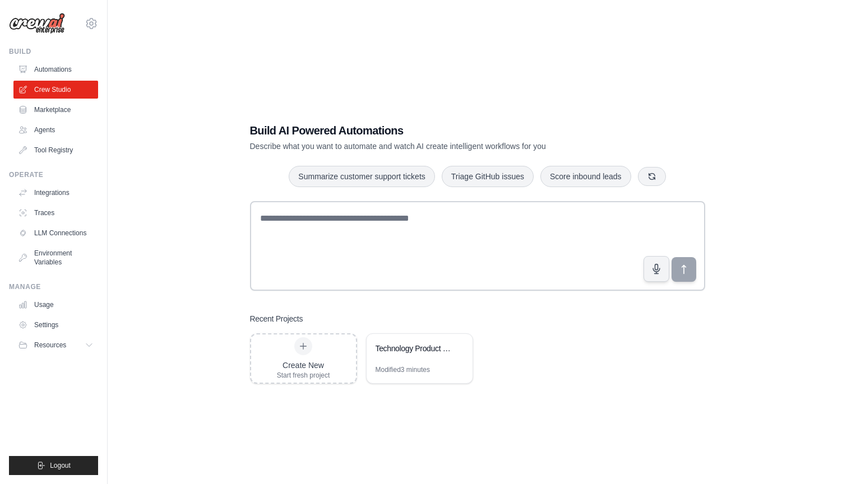
click at [466, 396] on div "Build AI Powered Automations Describe what you want to automate and watch AI cr…" at bounding box center [477, 253] width 482 height 297
click at [393, 344] on div "Technology Product Research Automation" at bounding box center [413, 348] width 77 height 11
click at [163, 117] on div "Build AI Powered Automations Describe what you want to automate and watch AI cr…" at bounding box center [477, 253] width 703 height 484
click at [66, 71] on link "Automations" at bounding box center [57, 70] width 85 height 18
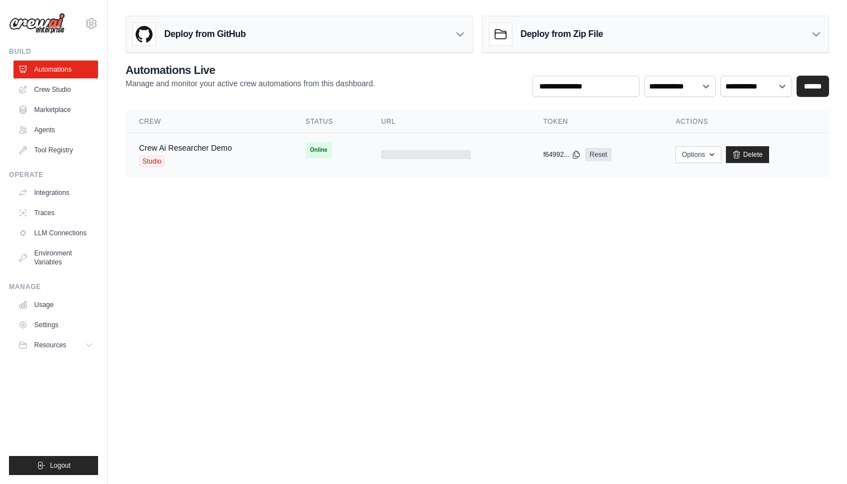
click at [198, 142] on td "Crew Ai Researcher Demo Studio" at bounding box center [209, 154] width 166 height 43
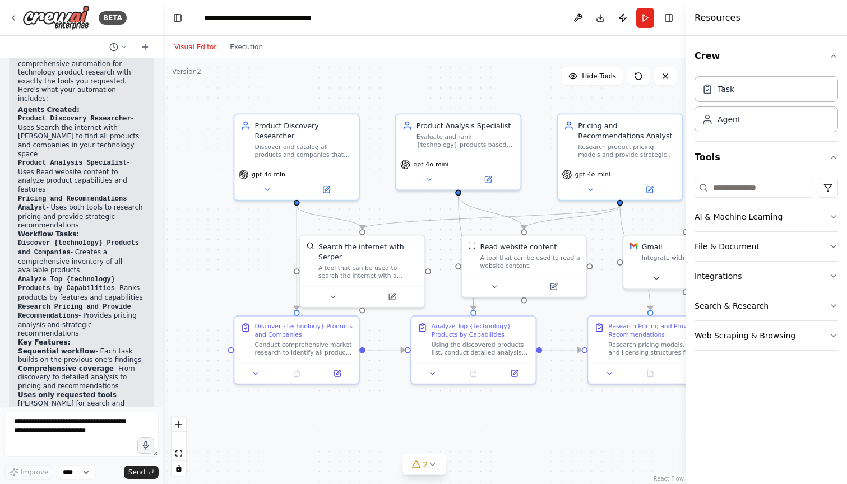
scroll to position [962, 0]
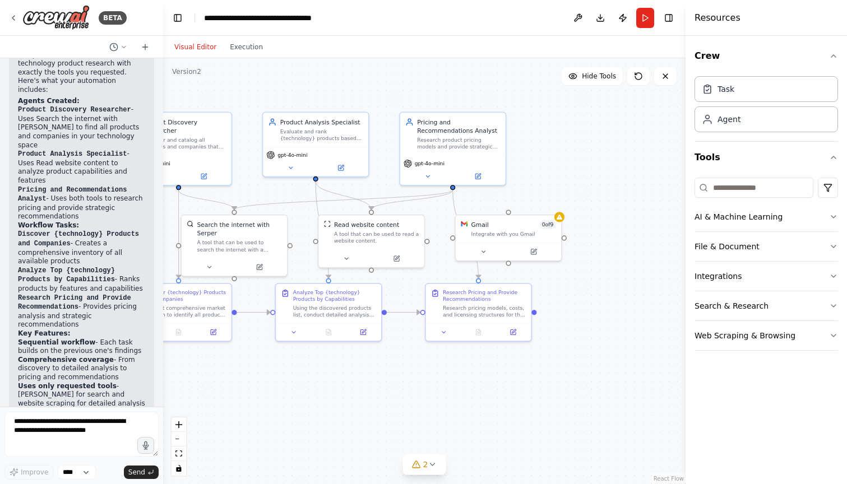
drag, startPoint x: 622, startPoint y: 392, endPoint x: 494, endPoint y: 392, distance: 128.3
click at [494, 391] on div ".deletable-edge-delete-btn { width: 20px; height: 20px; border: 0px solid #ffff…" at bounding box center [424, 271] width 522 height 426
click at [511, 228] on div "Gmail 0 of 9 Integrate with you [PERSON_NAME]" at bounding box center [513, 227] width 85 height 17
click at [550, 203] on icon at bounding box center [552, 201] width 7 height 7
click at [515, 198] on button "Confirm" at bounding box center [520, 201] width 40 height 13
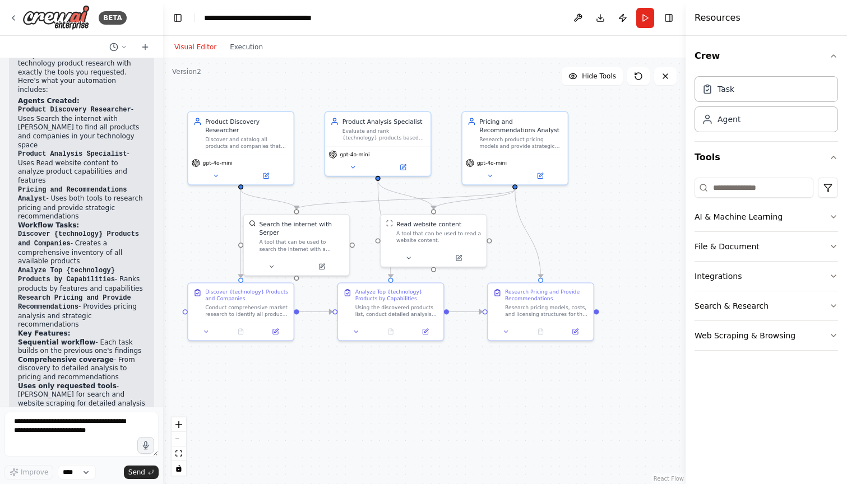
drag, startPoint x: 517, startPoint y: 223, endPoint x: 579, endPoint y: 223, distance: 62.2
click at [579, 223] on div ".deletable-edge-delete-btn { width: 20px; height: 20px; border: 0px solid #ffff…" at bounding box center [424, 271] width 522 height 426
drag, startPoint x: 532, startPoint y: 299, endPoint x: 587, endPoint y: 367, distance: 87.2
click at [587, 367] on div "Research Pricing and Provide Recommendations" at bounding box center [597, 361] width 83 height 13
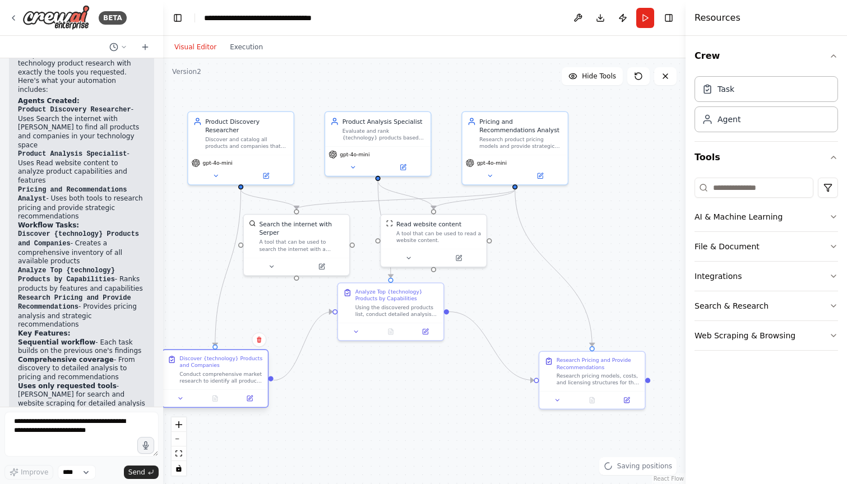
drag, startPoint x: 220, startPoint y: 310, endPoint x: 196, endPoint y: 382, distance: 75.7
click at [196, 382] on div "Conduct comprehensive market research to identify all products and companies th…" at bounding box center [220, 377] width 83 height 13
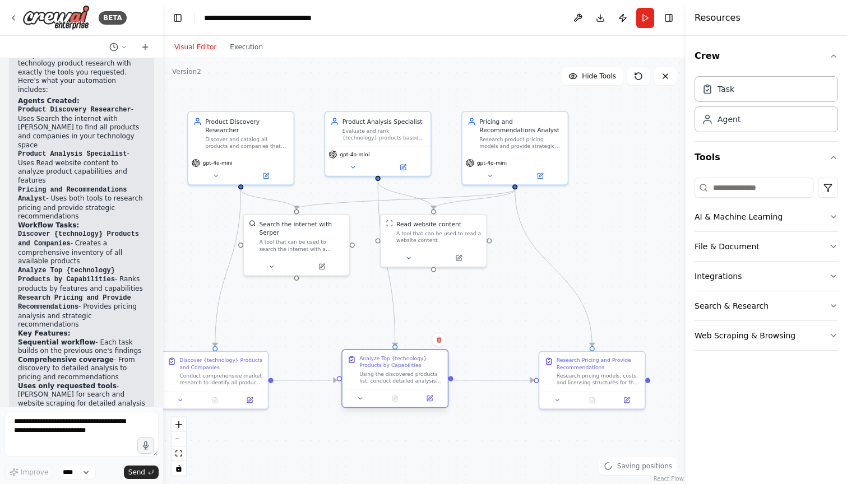
drag, startPoint x: 371, startPoint y: 314, endPoint x: 377, endPoint y: 380, distance: 66.4
click at [377, 380] on div "Using the discovered products list, conduct detailed analysis of the leading {t…" at bounding box center [400, 377] width 83 height 13
drag, startPoint x: 428, startPoint y: 253, endPoint x: 456, endPoint y: 300, distance: 55.0
click at [456, 300] on div at bounding box center [463, 307] width 105 height 17
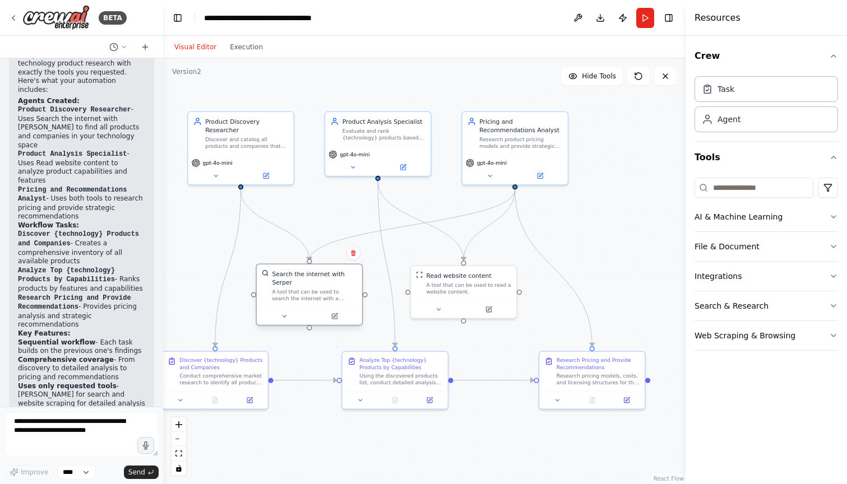
drag, startPoint x: 310, startPoint y: 245, endPoint x: 319, endPoint y: 296, distance: 52.3
click at [319, 296] on div "A tool that can be used to search the internet with a search_query. Supports di…" at bounding box center [314, 295] width 85 height 13
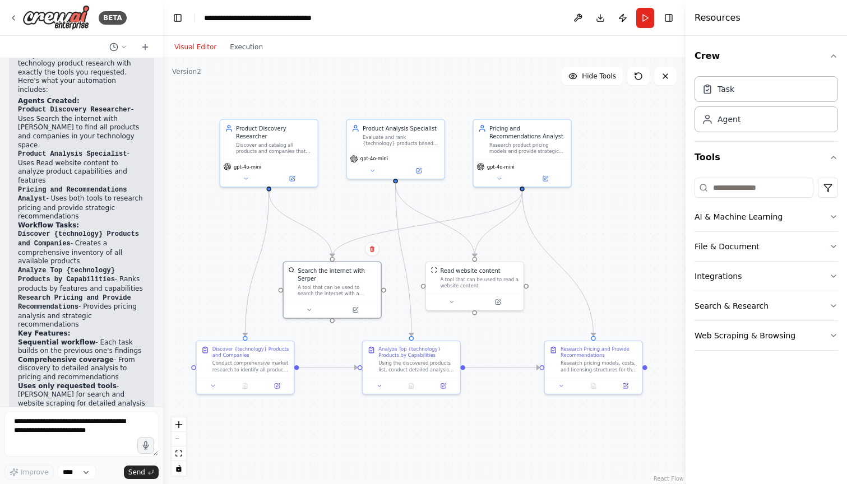
click at [412, 85] on div ".deletable-edge-delete-btn { width: 20px; height: 20px; border: 0px solid #ffff…" at bounding box center [424, 271] width 522 height 426
drag, startPoint x: 511, startPoint y: 265, endPoint x: 517, endPoint y: 268, distance: 7.3
click at [517, 268] on div "Read website content A tool that can be used to read a website content." at bounding box center [483, 276] width 98 height 31
click at [587, 232] on div ".deletable-edge-delete-btn { width: 20px; height: 20px; border: 0px solid #ffff…" at bounding box center [424, 271] width 522 height 426
click at [17, 21] on icon at bounding box center [13, 17] width 9 height 9
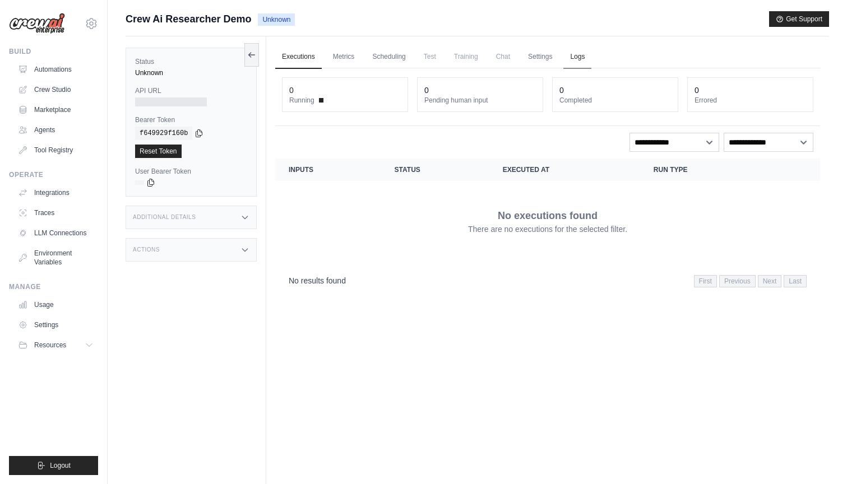
click at [591, 59] on link "Logs" at bounding box center [577, 57] width 28 height 24
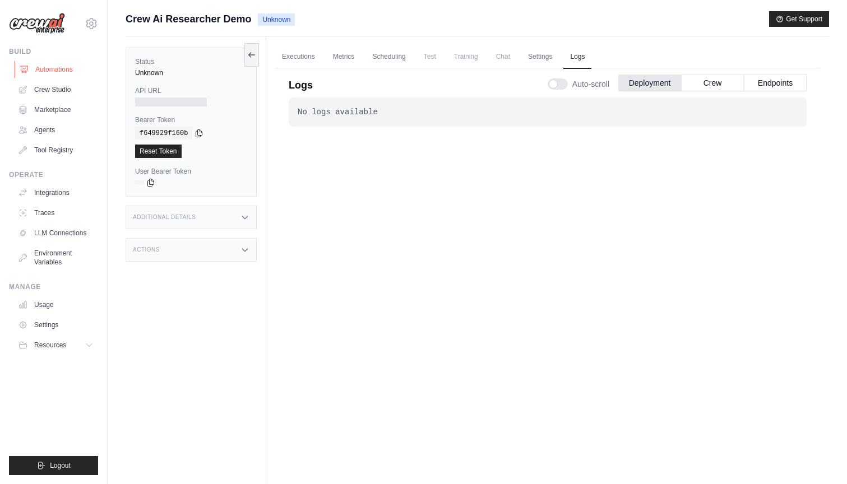
click at [68, 77] on link "Automations" at bounding box center [57, 70] width 85 height 18
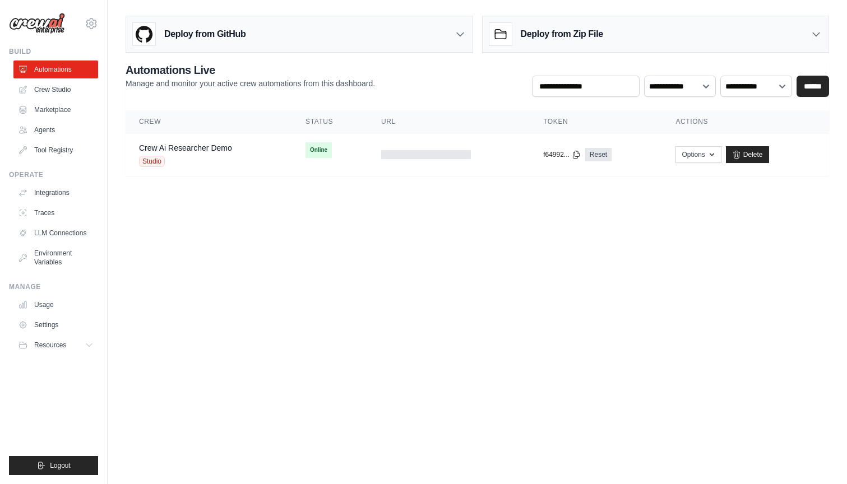
click at [381, 78] on div "**********" at bounding box center [477, 79] width 703 height 35
click at [213, 148] on link "Crew Ai Researcher Demo" at bounding box center [185, 147] width 93 height 9
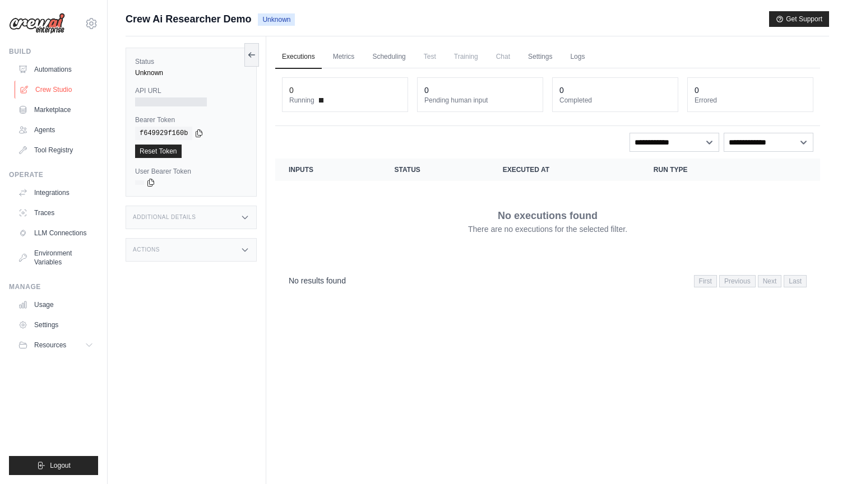
click at [82, 89] on link "Crew Studio" at bounding box center [57, 90] width 85 height 18
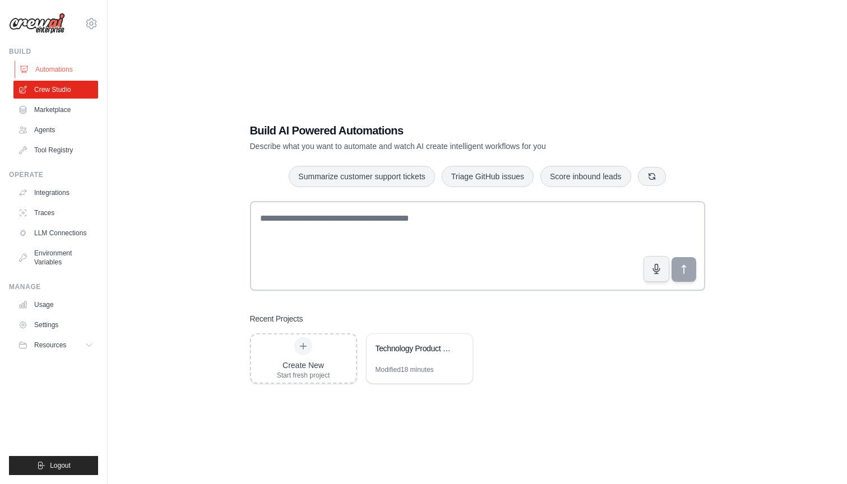
click at [46, 77] on link "Automations" at bounding box center [57, 70] width 85 height 18
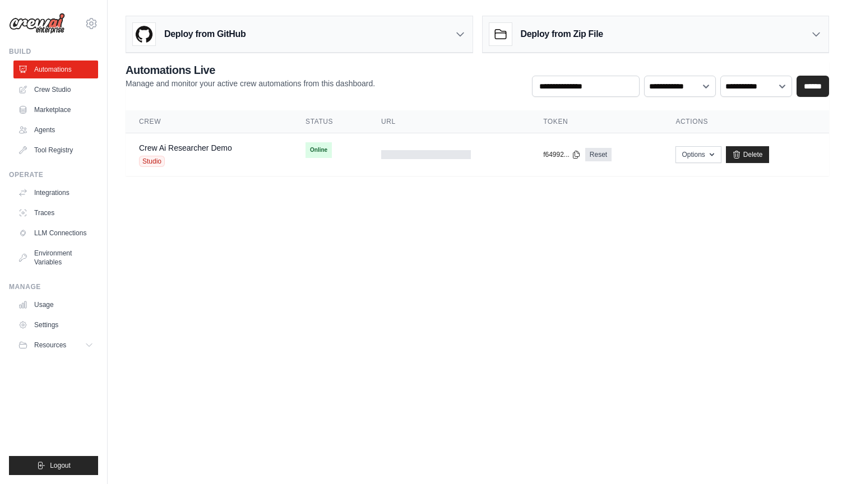
click at [314, 269] on body "[EMAIL_ADDRESS][PERSON_NAME][DOMAIN_NAME] Settings Build Automations Crew Studio" at bounding box center [423, 242] width 847 height 484
click at [200, 158] on div "Studio" at bounding box center [185, 161] width 93 height 11
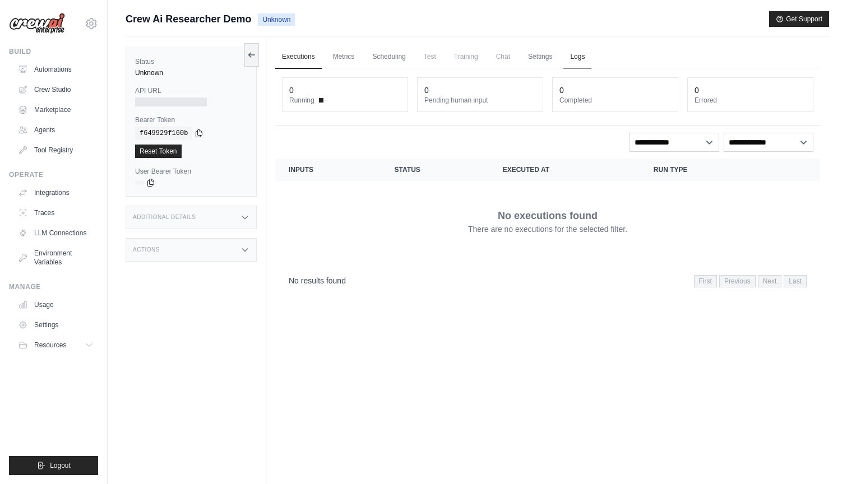
click at [590, 53] on link "Logs" at bounding box center [577, 57] width 28 height 24
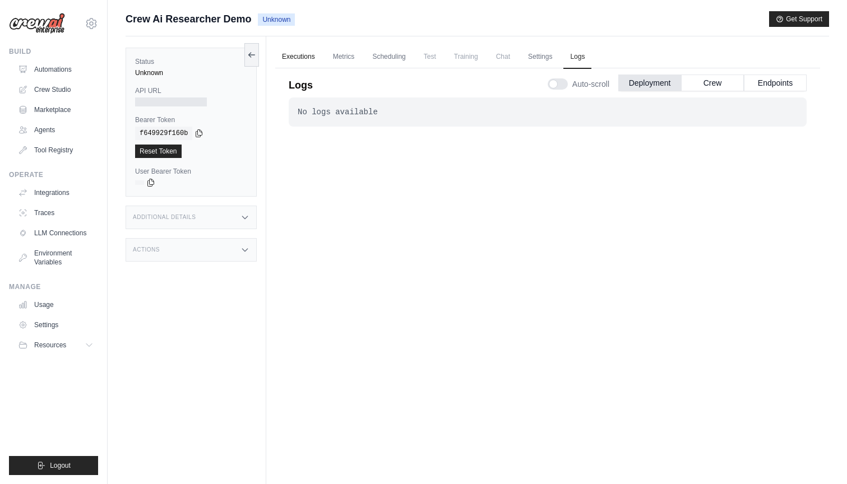
click at [291, 61] on link "Executions" at bounding box center [298, 57] width 47 height 24
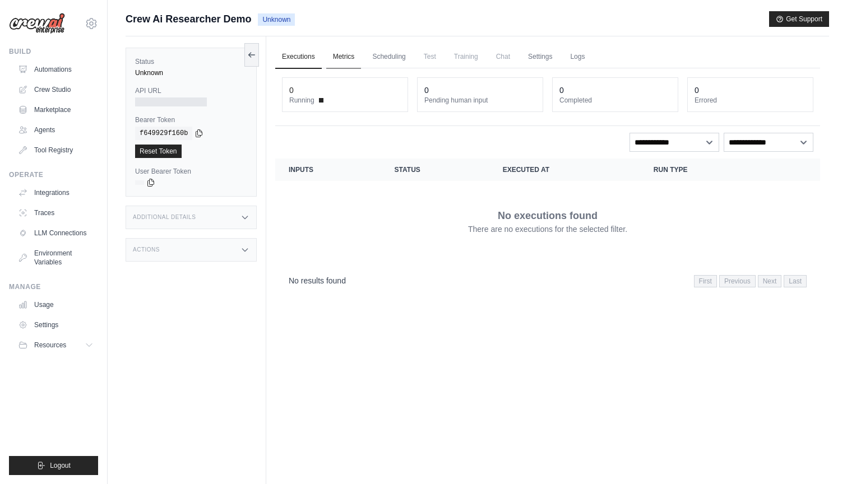
click at [349, 54] on link "Metrics" at bounding box center [343, 57] width 35 height 24
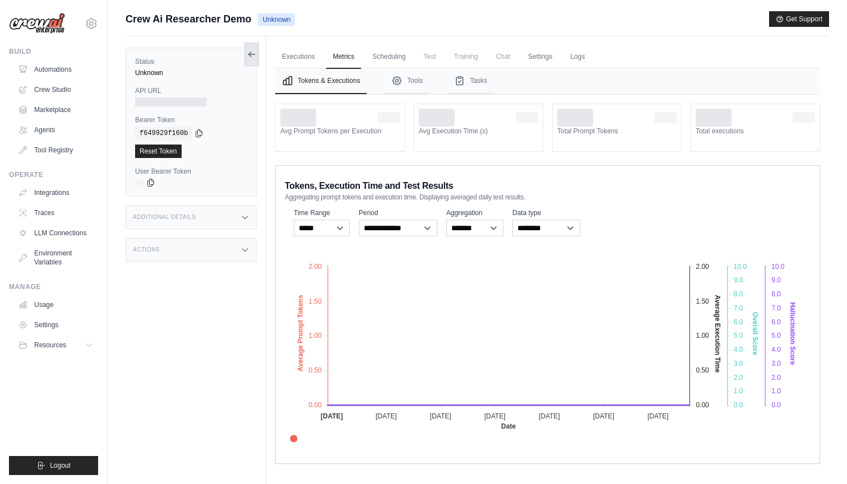
click at [247, 60] on button at bounding box center [251, 55] width 15 height 24
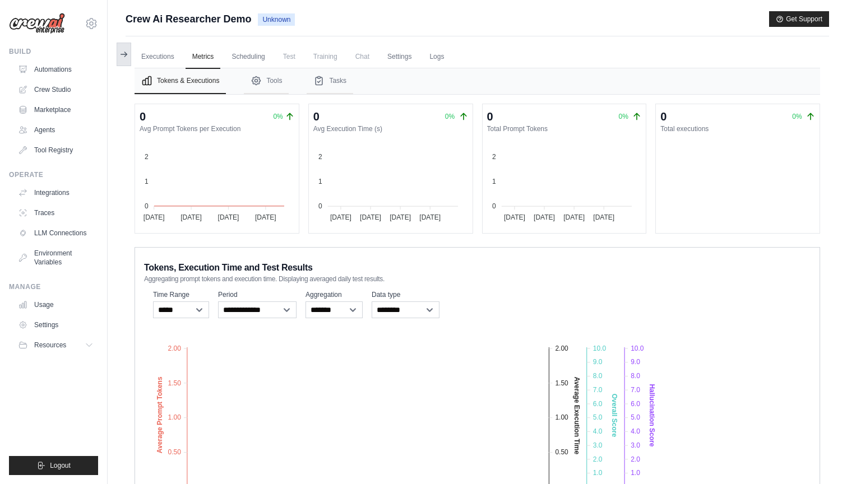
click at [125, 51] on icon at bounding box center [123, 54] width 9 height 9
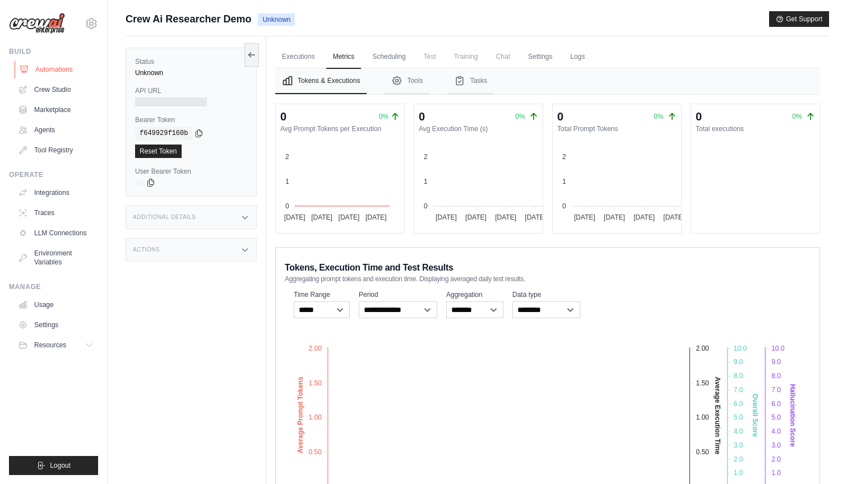
click at [50, 71] on link "Automations" at bounding box center [57, 70] width 85 height 18
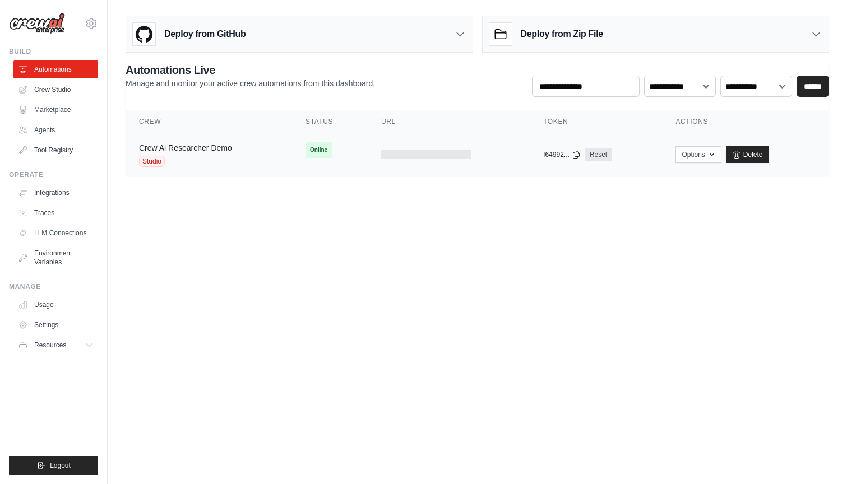
click at [184, 145] on link "Crew Ai Researcher Demo" at bounding box center [185, 147] width 93 height 9
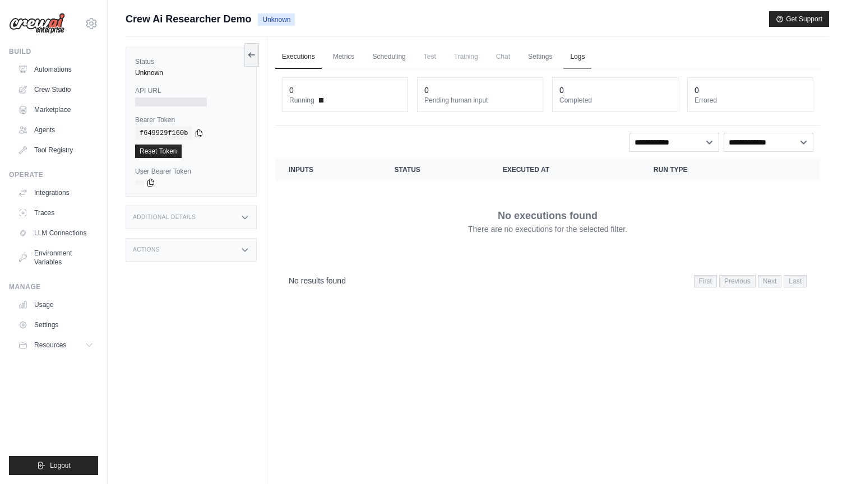
click at [581, 61] on link "Logs" at bounding box center [577, 57] width 28 height 24
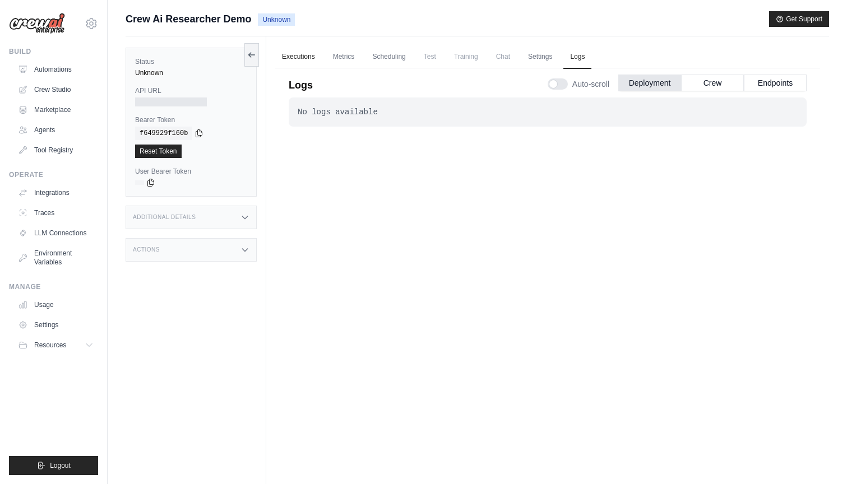
click at [295, 55] on link "Executions" at bounding box center [298, 57] width 47 height 24
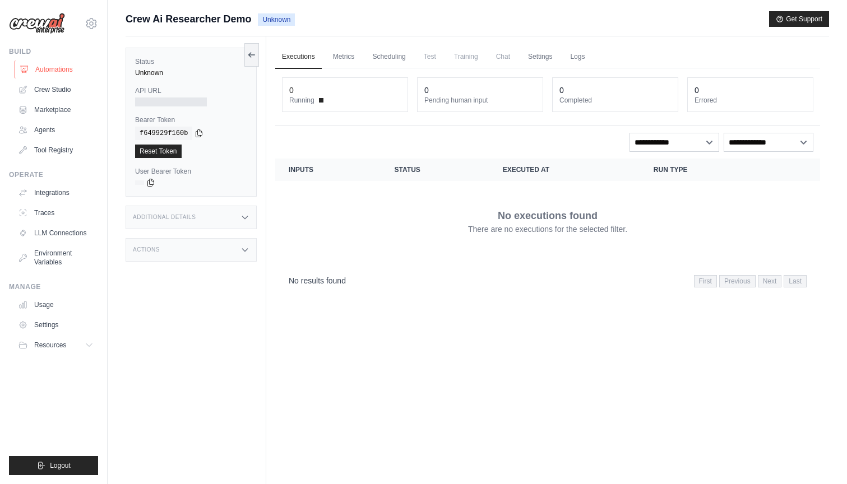
click at [22, 67] on icon at bounding box center [24, 69] width 9 height 9
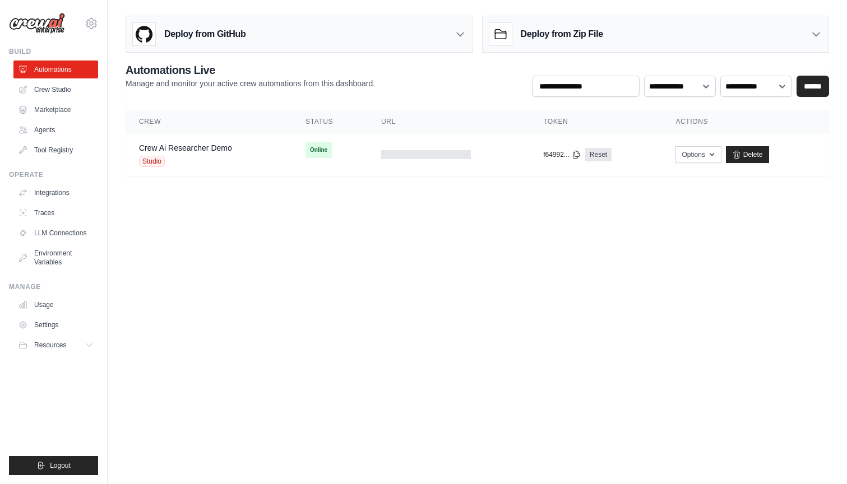
click at [393, 278] on body "[EMAIL_ADDRESS][PERSON_NAME][DOMAIN_NAME] Settings Build Automations Crew Studio" at bounding box center [423, 242] width 847 height 484
click at [693, 157] on button "Options" at bounding box center [697, 154] width 45 height 17
click at [332, 186] on main "Deploy from GitHub Deploy your project directly from GitHub. Select a repositor…" at bounding box center [477, 100] width 739 height 201
click at [214, 149] on link "Crew Ai Researcher Demo" at bounding box center [185, 147] width 93 height 9
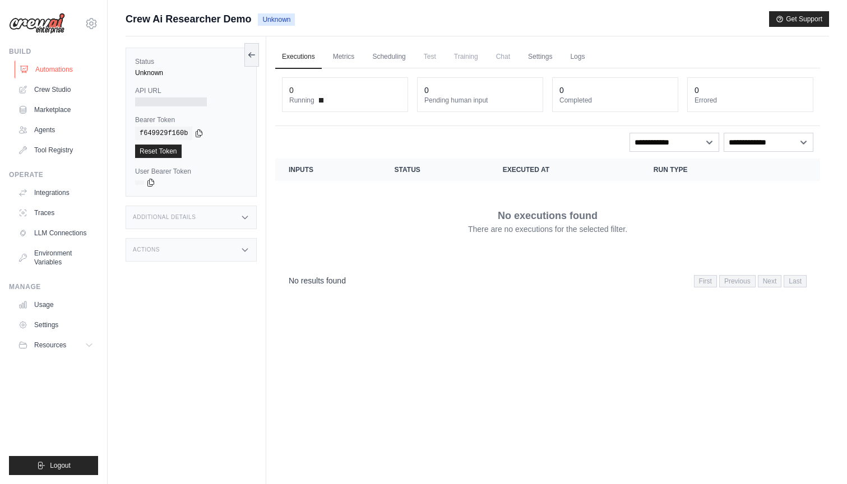
click at [80, 73] on link "Automations" at bounding box center [57, 70] width 85 height 18
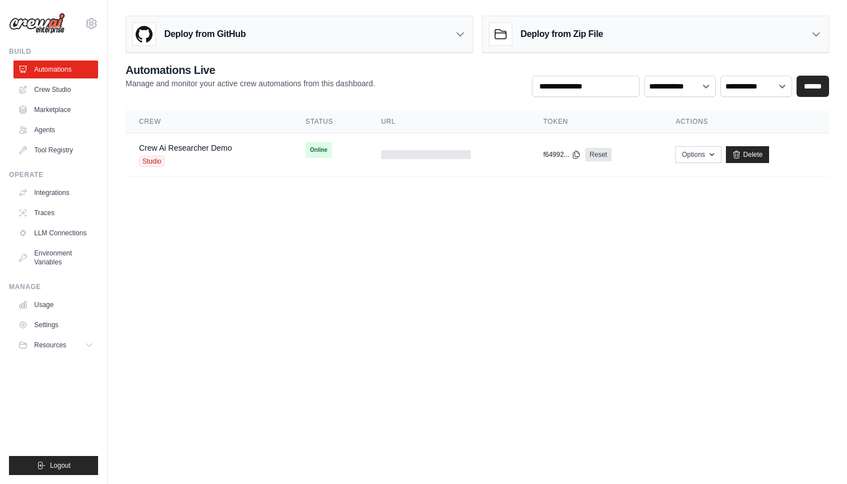
click at [461, 32] on icon at bounding box center [460, 34] width 11 height 11
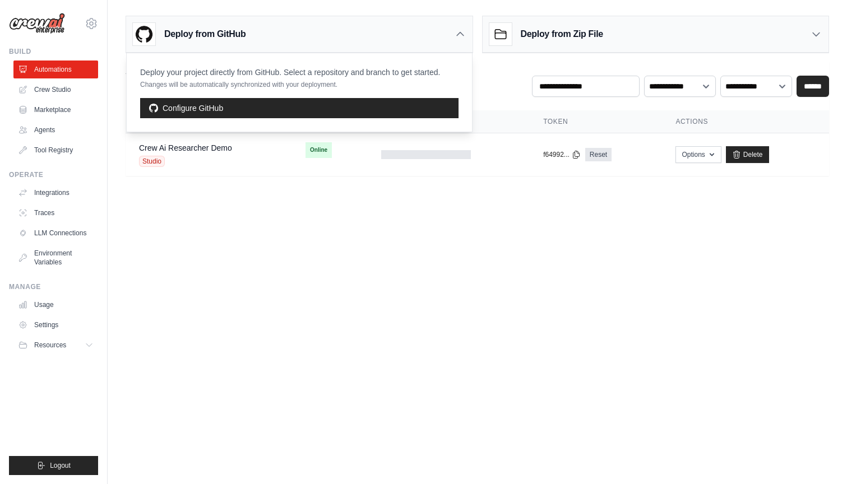
click at [461, 32] on icon at bounding box center [460, 34] width 11 height 11
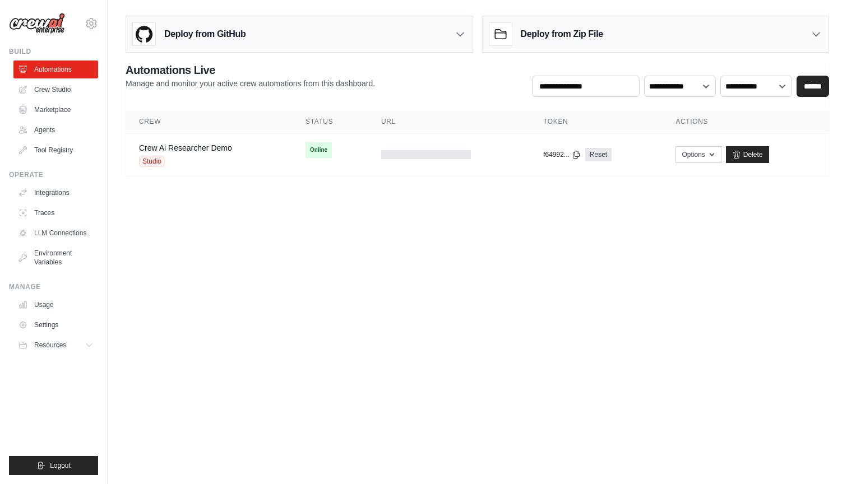
click at [605, 28] on div "Deploy from Zip File" at bounding box center [656, 34] width 346 height 36
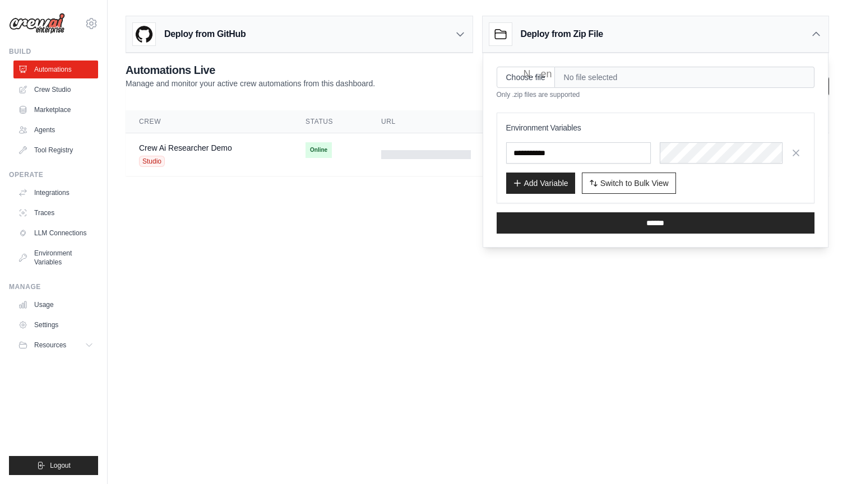
click at [605, 28] on div "Deploy from Zip File" at bounding box center [656, 34] width 346 height 36
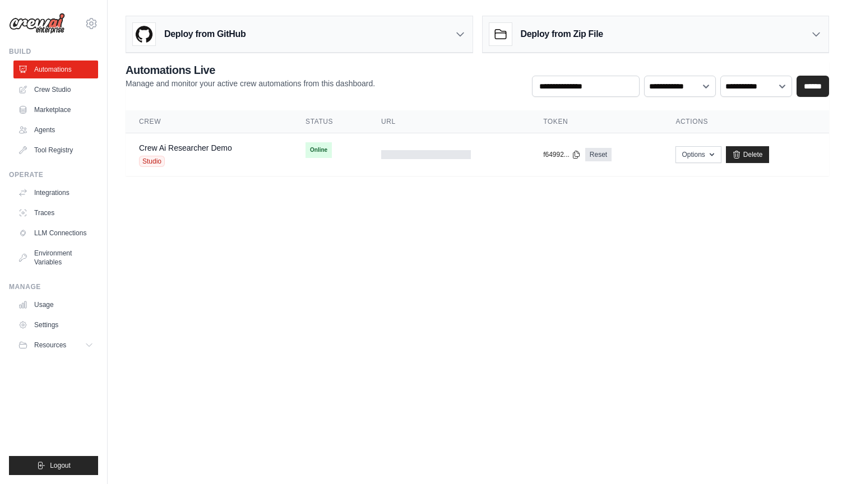
click at [467, 75] on div "**********" at bounding box center [477, 79] width 703 height 35
click at [40, 221] on link "Traces" at bounding box center [57, 213] width 85 height 18
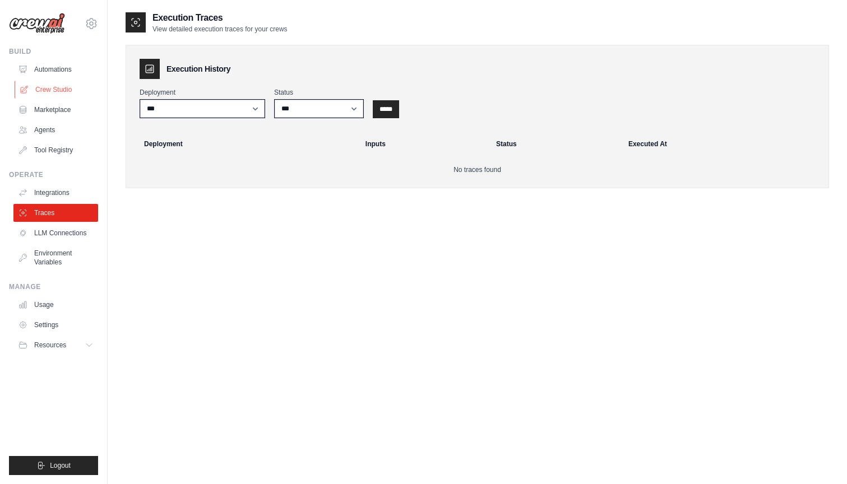
click at [53, 84] on link "Crew Studio" at bounding box center [57, 90] width 85 height 18
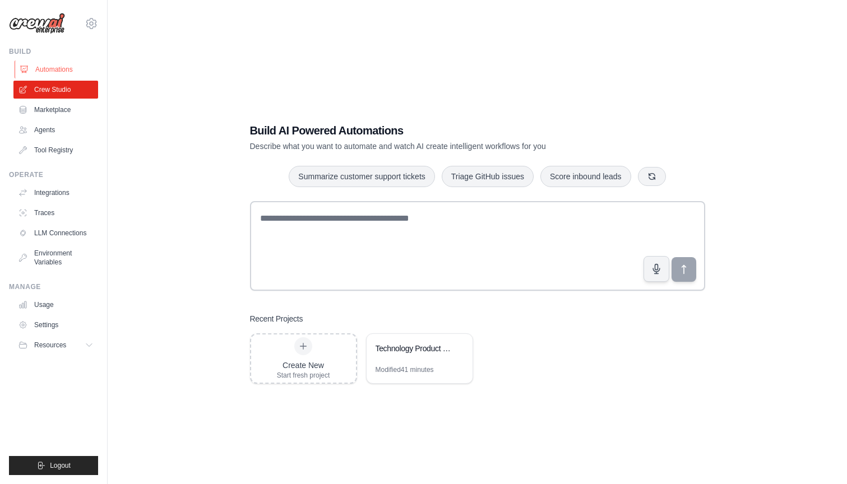
click at [75, 61] on link "Automations" at bounding box center [57, 70] width 85 height 18
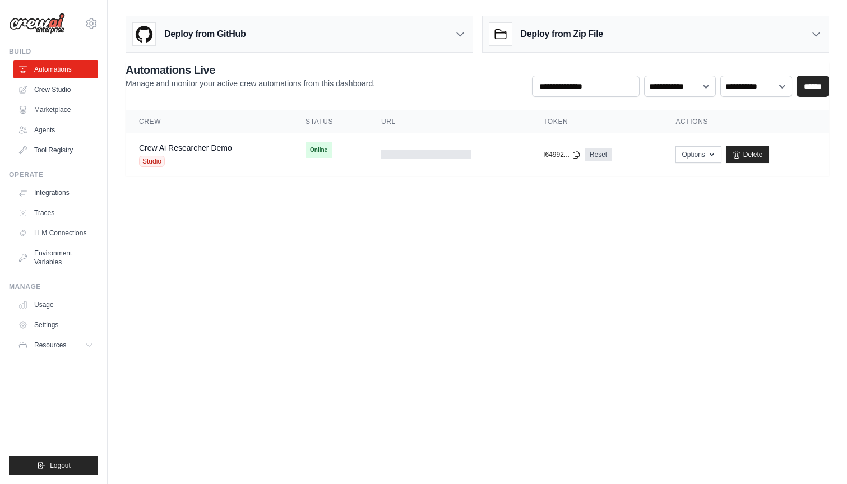
click at [263, 238] on body "[EMAIL_ADDRESS][PERSON_NAME][DOMAIN_NAME] Settings Build Automations Crew Studio" at bounding box center [423, 242] width 847 height 484
click at [183, 140] on td "Crew Ai Researcher Demo Studio" at bounding box center [209, 154] width 166 height 43
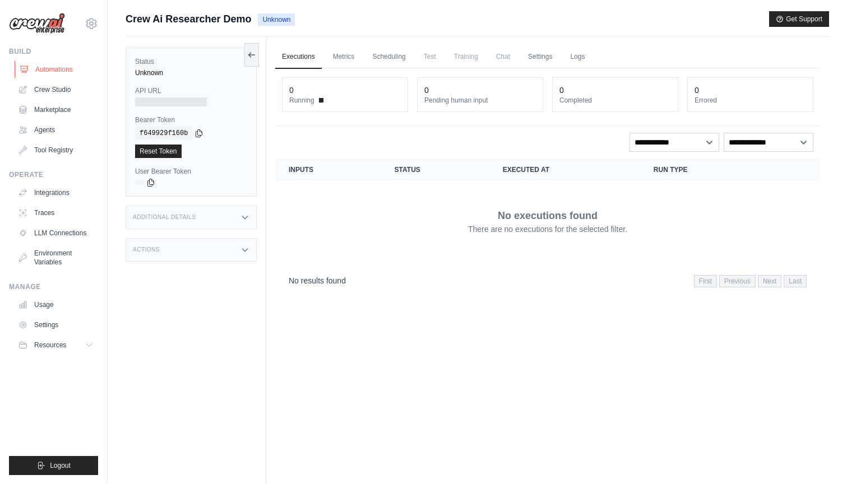
click at [73, 71] on link "Automations" at bounding box center [57, 70] width 85 height 18
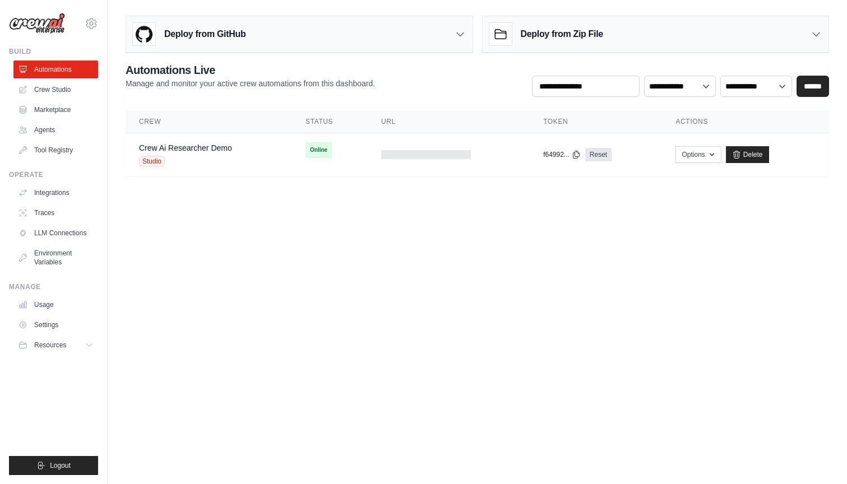
click at [582, 253] on body "[EMAIL_ADDRESS][PERSON_NAME][DOMAIN_NAME] Settings Build Automations Crew Studio" at bounding box center [423, 242] width 847 height 484
click at [593, 245] on body "[EMAIL_ADDRESS][PERSON_NAME][DOMAIN_NAME] Settings Build Automations Crew Studio" at bounding box center [423, 242] width 847 height 484
click at [311, 192] on main "Deploy from GitHub Deploy your project directly from GitHub. Select a repositor…" at bounding box center [477, 100] width 739 height 201
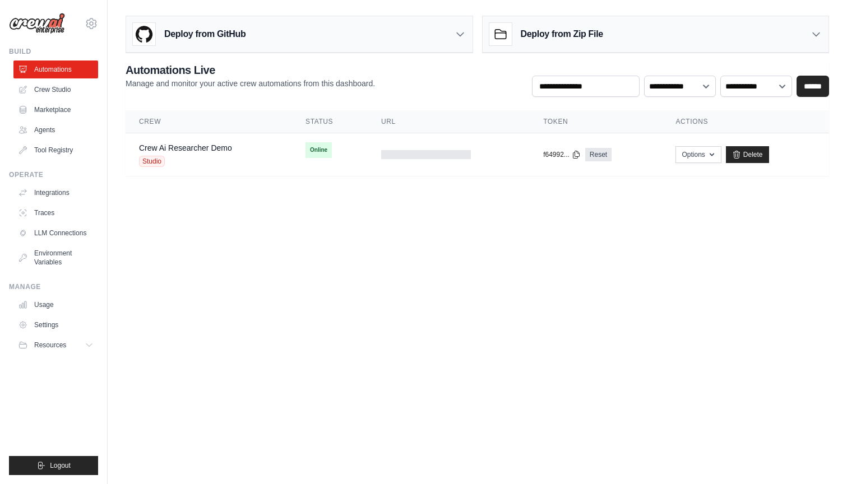
click at [311, 192] on main "Deploy from GitHub Deploy your project directly from GitHub. Select a repositor…" at bounding box center [477, 100] width 739 height 201
